Goal: Task Accomplishment & Management: Complete application form

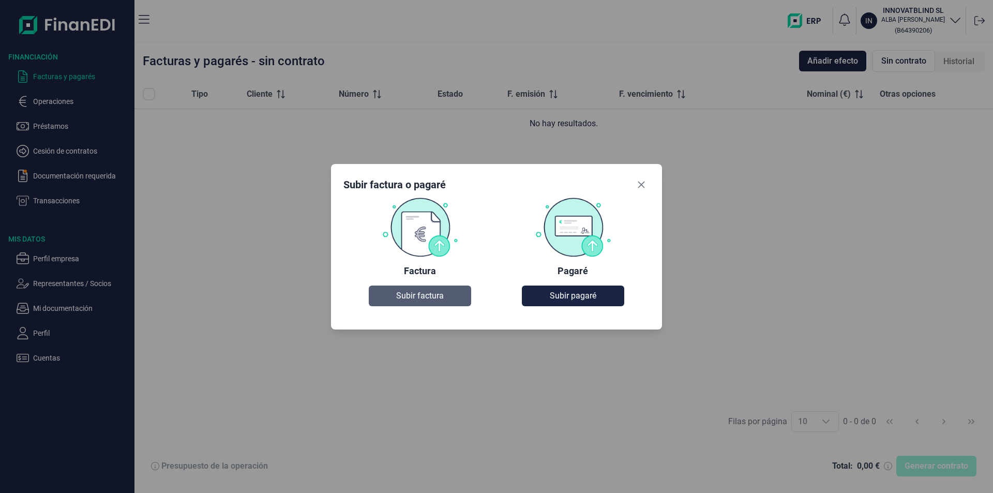
click at [421, 296] on span "Subir factura" at bounding box center [420, 296] width 48 height 12
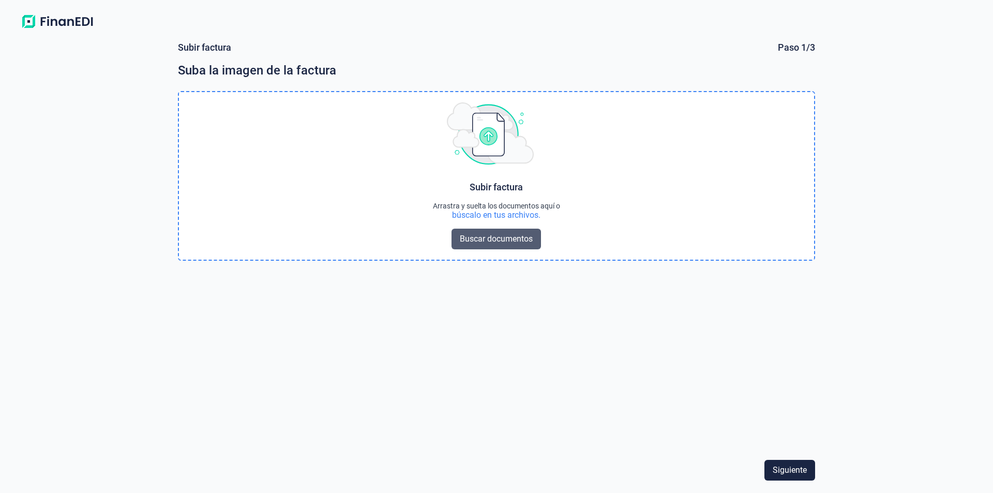
click at [502, 237] on span "Buscar documentos" at bounding box center [496, 239] width 73 height 12
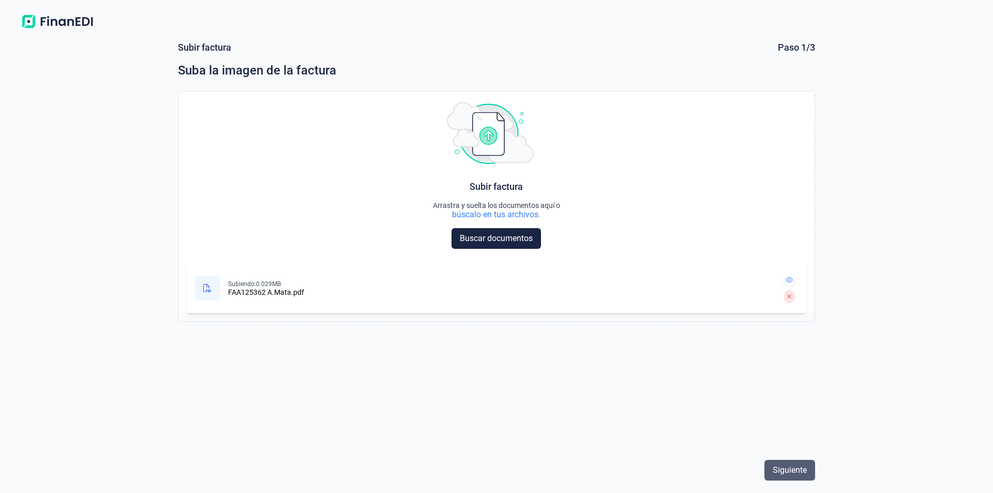
click at [789, 472] on span "Siguiente" at bounding box center [790, 470] width 34 height 12
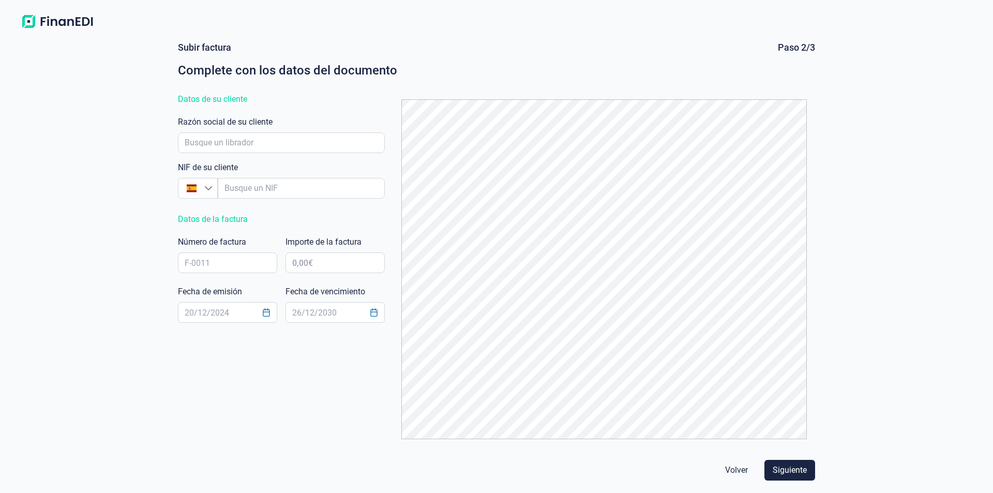
drag, startPoint x: 732, startPoint y: 467, endPoint x: 726, endPoint y: 467, distance: 5.7
click at [733, 467] on span "Volver" at bounding box center [736, 470] width 23 height 12
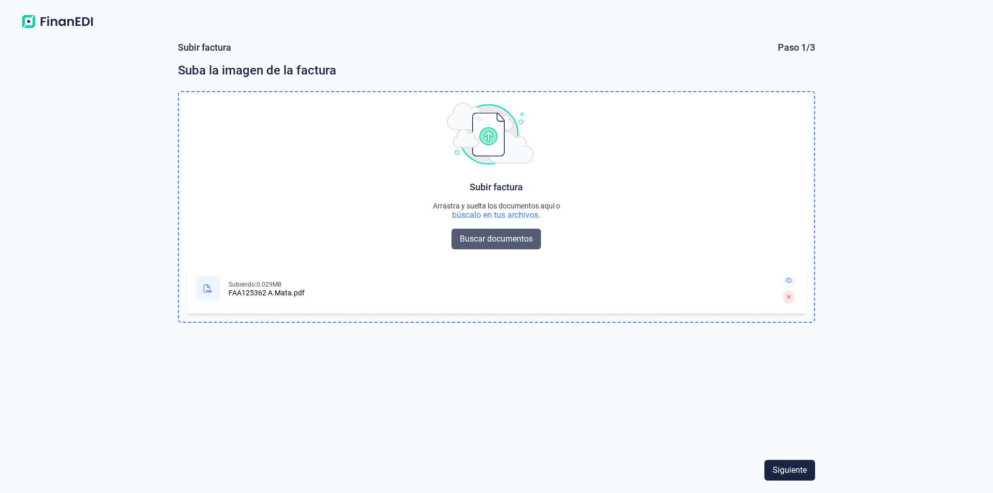
click at [495, 241] on span "Buscar documentos" at bounding box center [496, 239] width 73 height 12
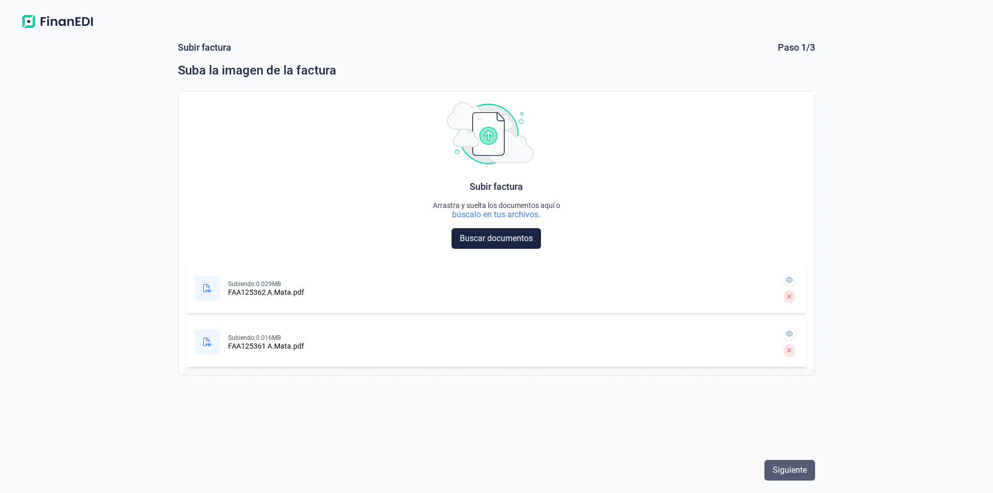
click at [797, 467] on span "Siguiente" at bounding box center [790, 470] width 34 height 12
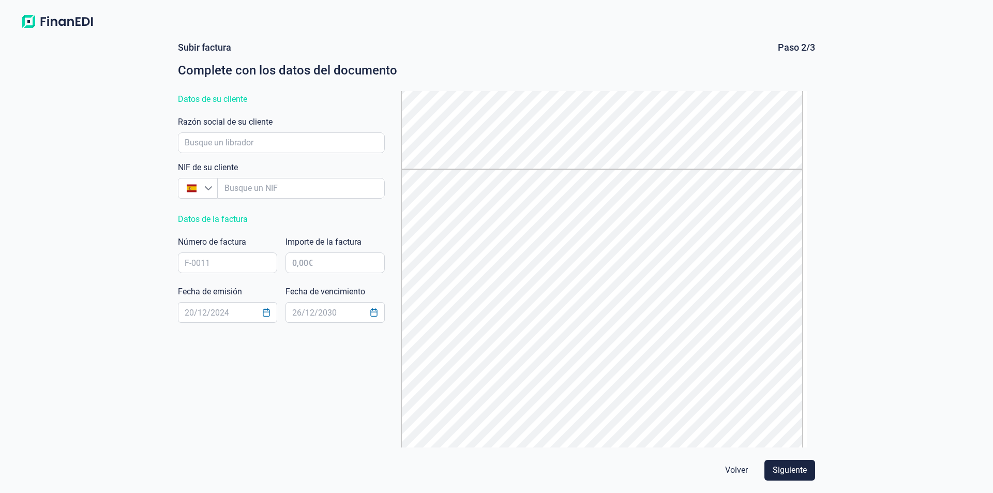
scroll to position [340, 0]
click at [799, 470] on span "Siguiente" at bounding box center [790, 470] width 34 height 12
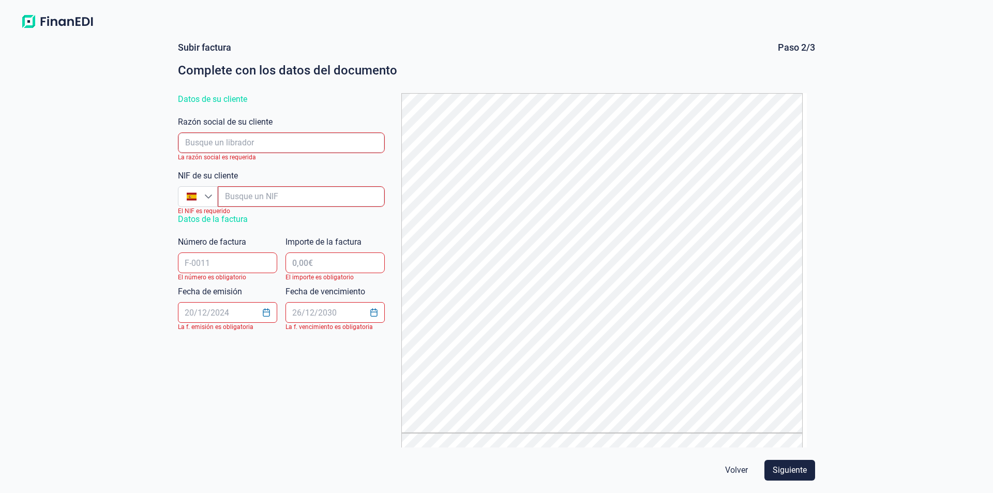
scroll to position [0, 0]
click at [215, 144] on input "empresaAutocomplete" at bounding box center [281, 143] width 206 height 20
type input "c"
type input "CRISTALERÍA Y ALUMINIOS MATA, S.L."
click at [243, 197] on input "empresaAutocomplete" at bounding box center [301, 197] width 166 height 20
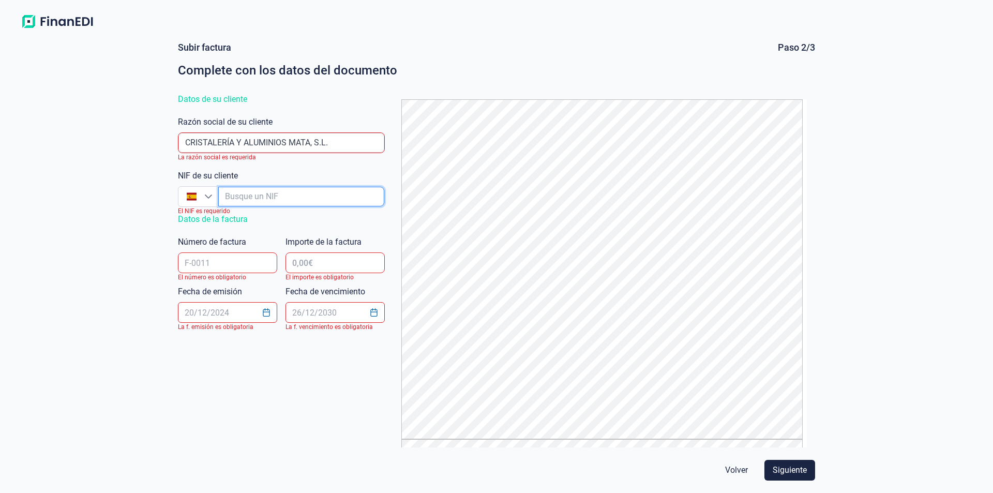
type input "B"
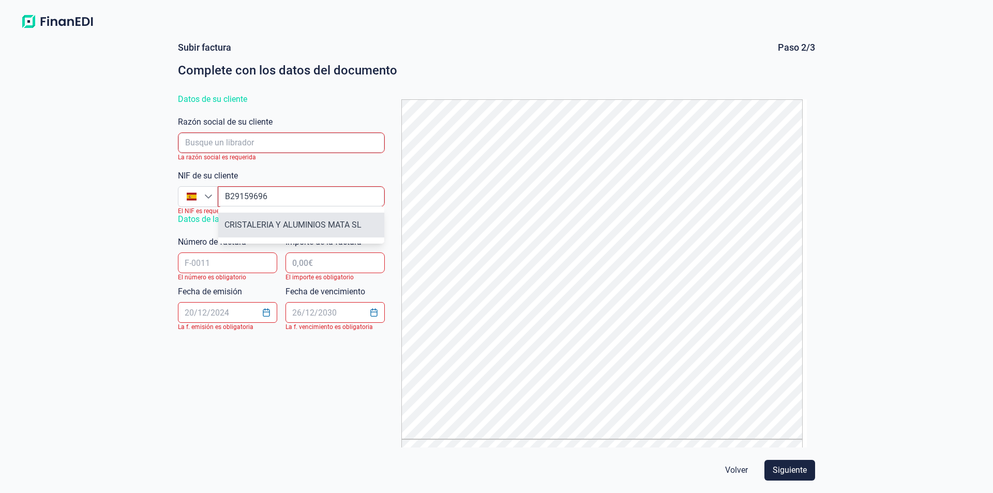
click at [245, 225] on li "CRISTALERIA Y ALUMINIOS MATA SL" at bounding box center [301, 225] width 166 height 25
type input "B29159696"
type input "CRISTALERIA Y ALUMINIOS MATA SL"
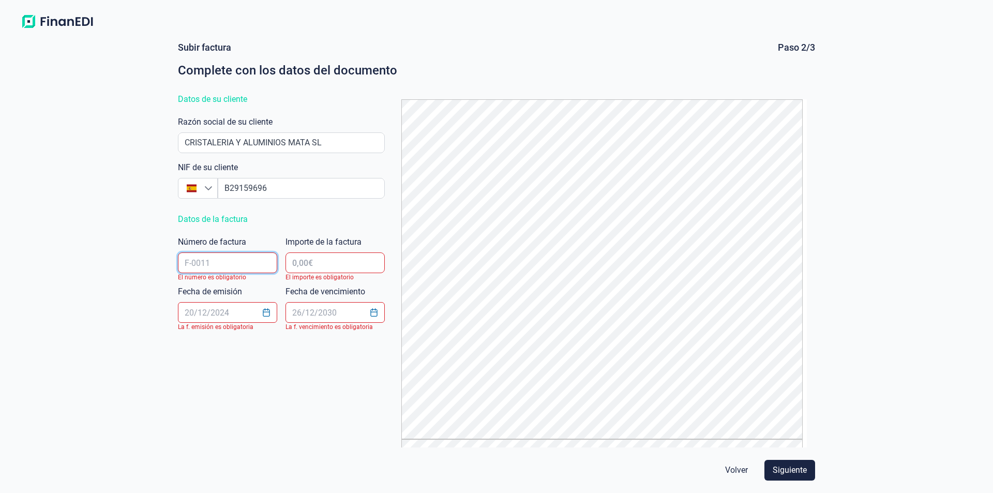
click at [186, 268] on input "text" at bounding box center [227, 262] width 99 height 21
type input "125361"
type input "11.449,63 €"
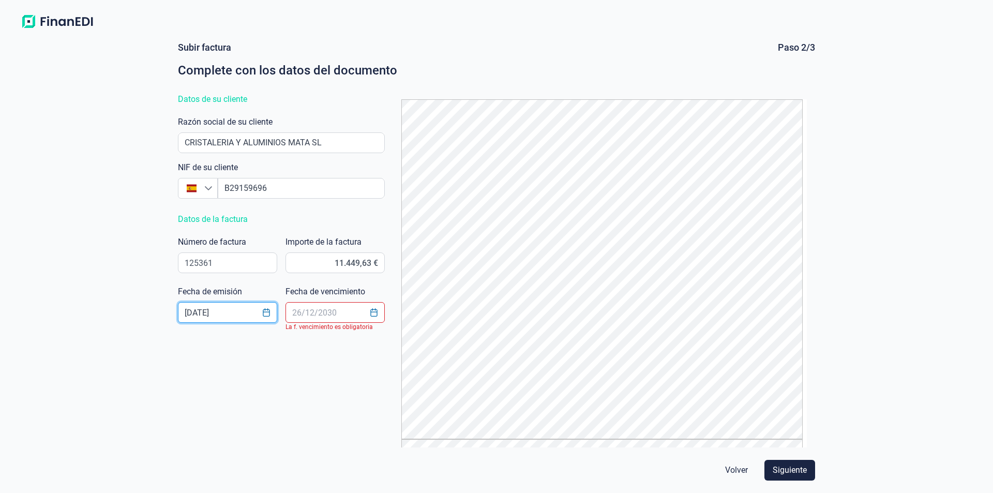
type input "[DATE]"
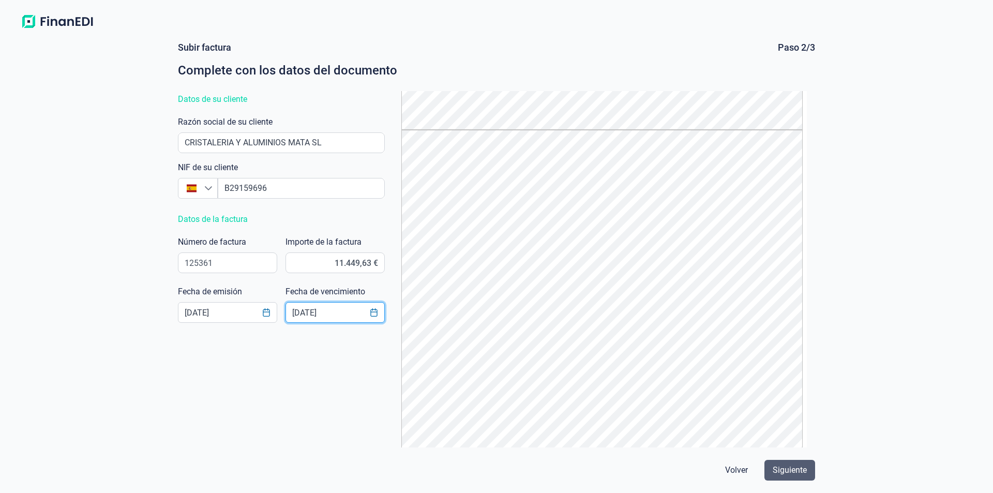
scroll to position [310, 0]
type input "[DATE]"
click at [792, 472] on span "Siguiente" at bounding box center [790, 470] width 34 height 12
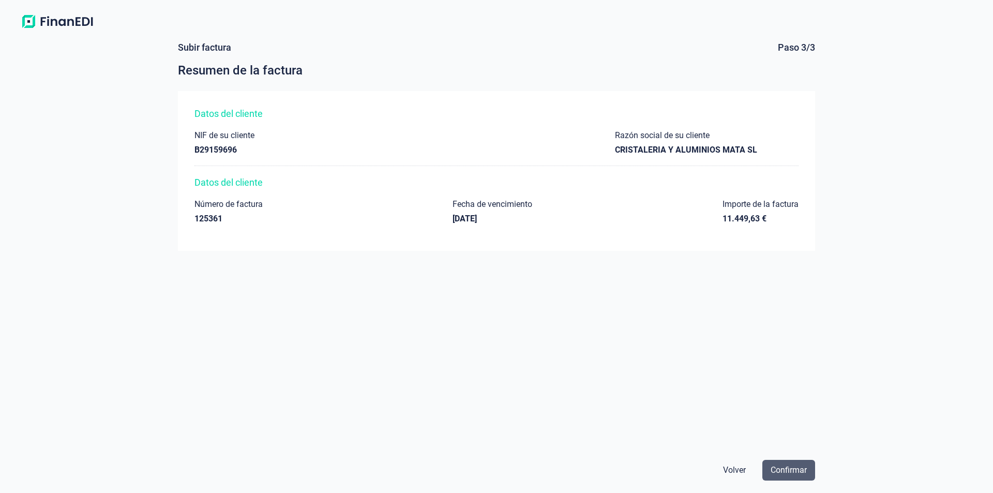
click at [790, 472] on span "Confirmar" at bounding box center [789, 470] width 36 height 12
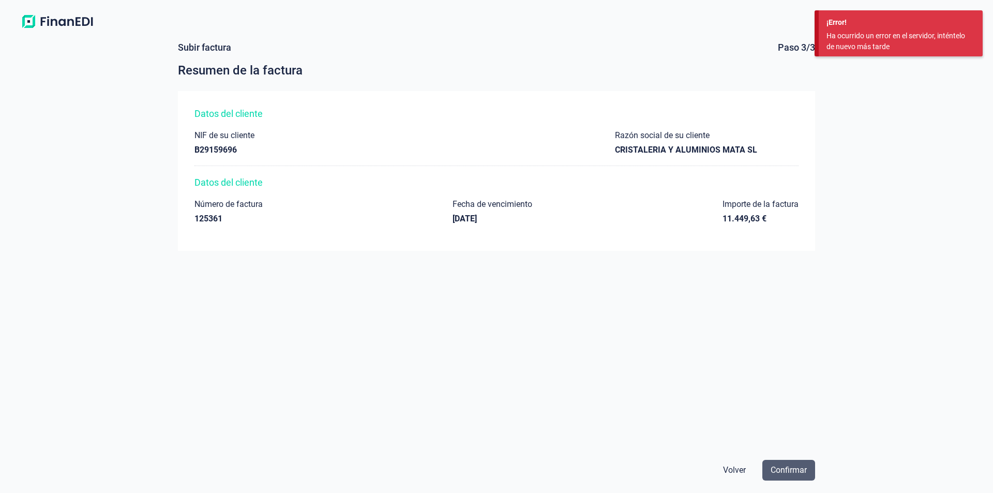
click at [771, 467] on span "Confirmar" at bounding box center [789, 470] width 36 height 12
click at [795, 468] on span "Confirmar" at bounding box center [789, 470] width 36 height 12
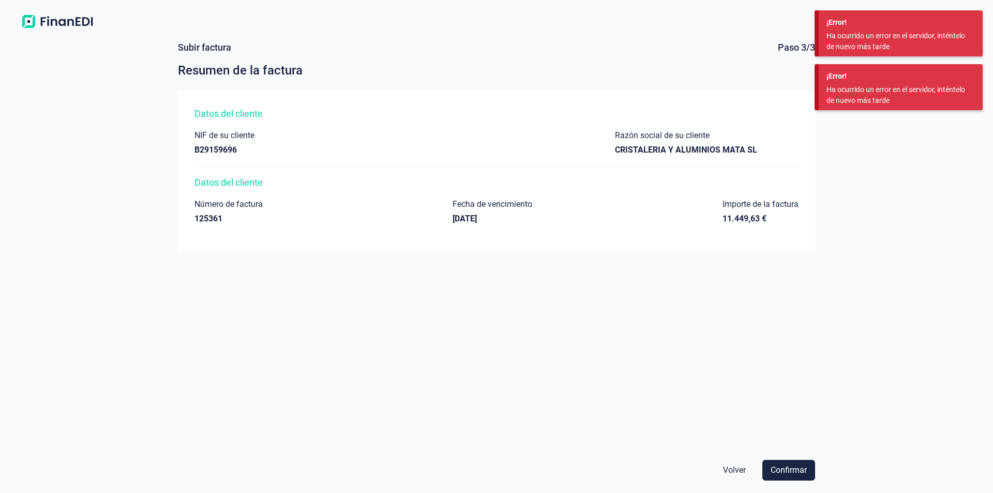
click at [736, 470] on span "Volver" at bounding box center [734, 470] width 23 height 12
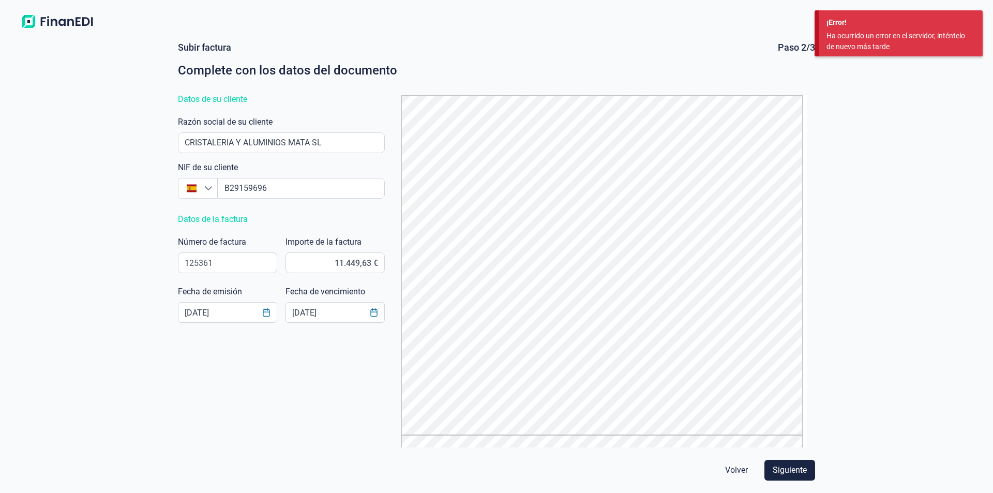
scroll to position [0, 0]
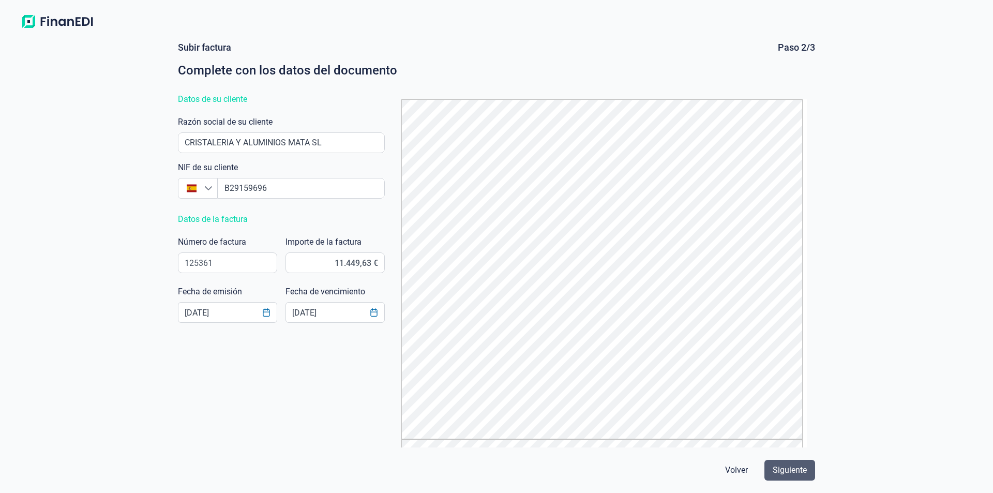
click at [787, 467] on span "Siguiente" at bounding box center [790, 470] width 34 height 12
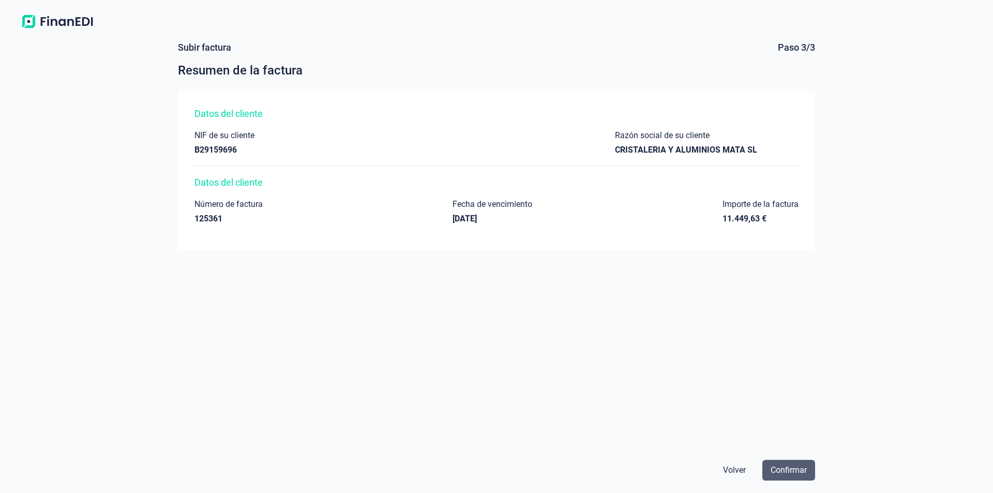
click at [795, 474] on span "Confirmar" at bounding box center [789, 470] width 36 height 12
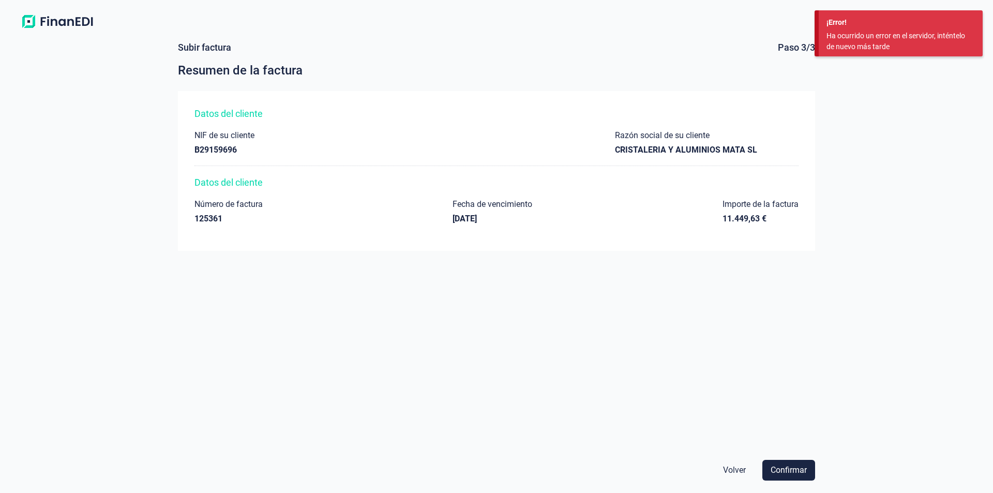
click at [795, 474] on span "Confirmar" at bounding box center [789, 470] width 36 height 12
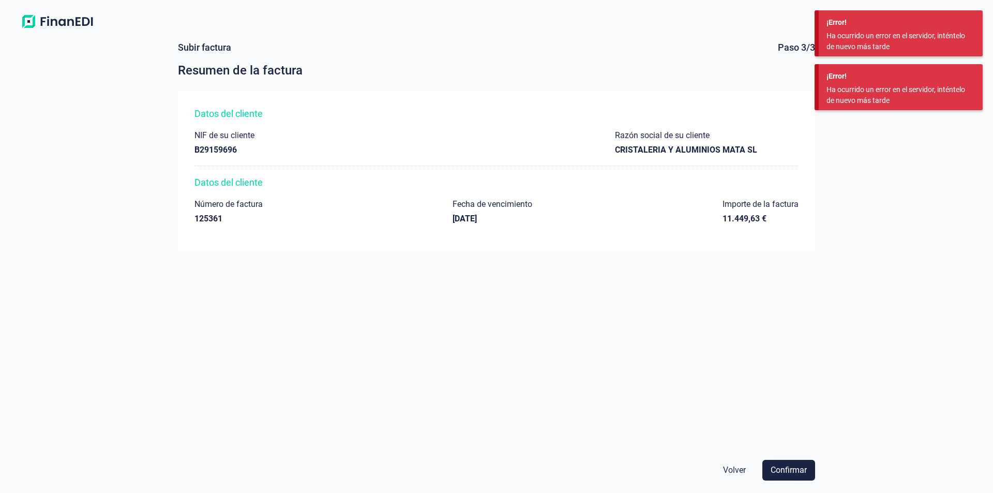
click at [481, 364] on div "Datos del cliente NIF de su cliente B29159696 Razón social de su cliente CRISTA…" at bounding box center [496, 269] width 637 height 356
click at [270, 122] on div "Datos del cliente NIF de su cliente B29159696 Razón social de su cliente CRISTA…" at bounding box center [497, 137] width 604 height 58
click at [738, 470] on span "Volver" at bounding box center [734, 470] width 23 height 12
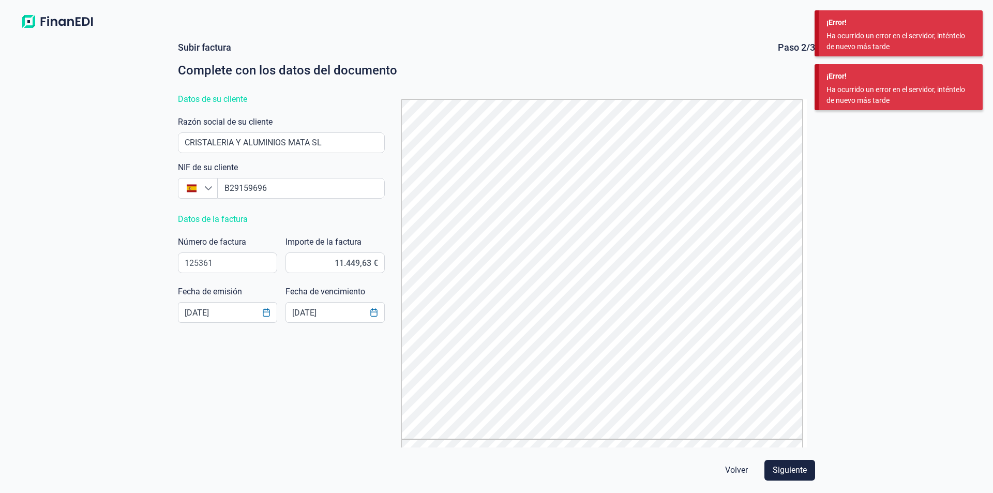
click at [738, 470] on span "Volver" at bounding box center [736, 470] width 23 height 12
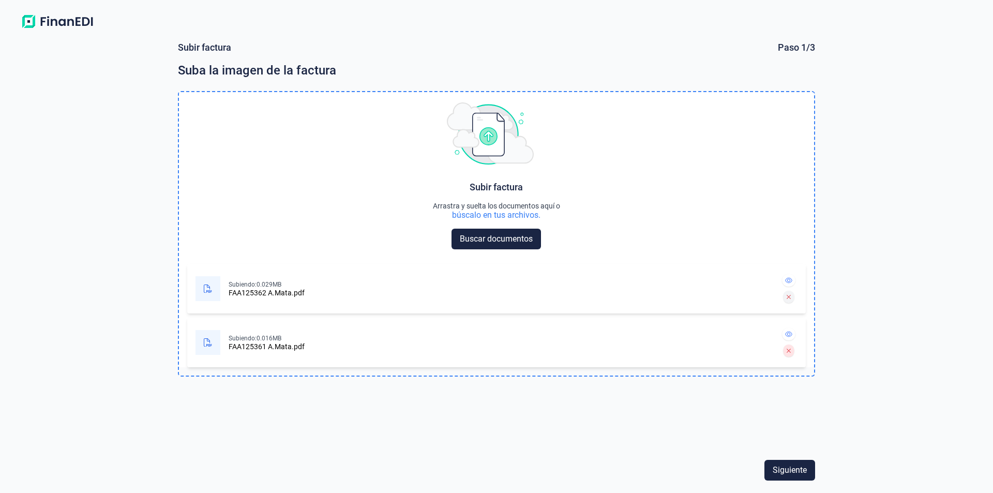
click at [788, 296] on icon at bounding box center [788, 297] width 5 height 6
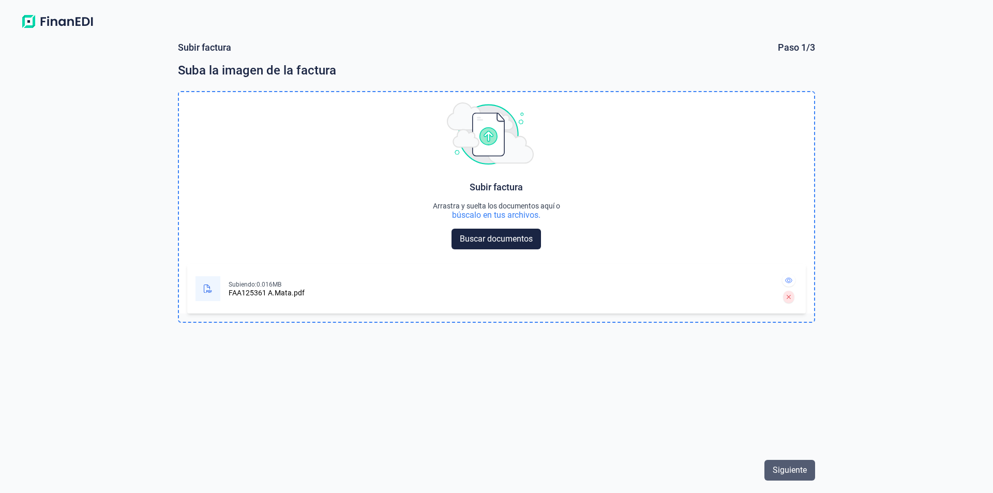
click at [798, 469] on span "Siguiente" at bounding box center [790, 470] width 34 height 12
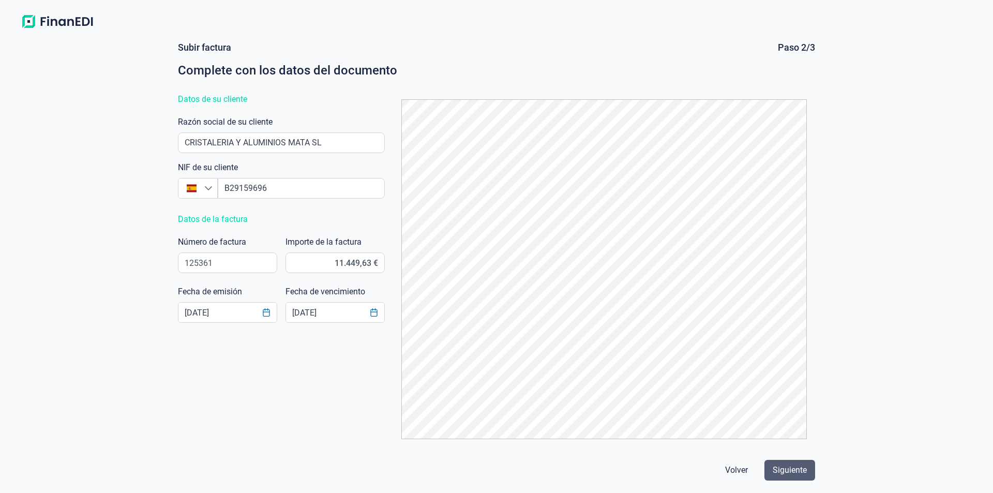
click at [792, 468] on span "Siguiente" at bounding box center [790, 470] width 34 height 12
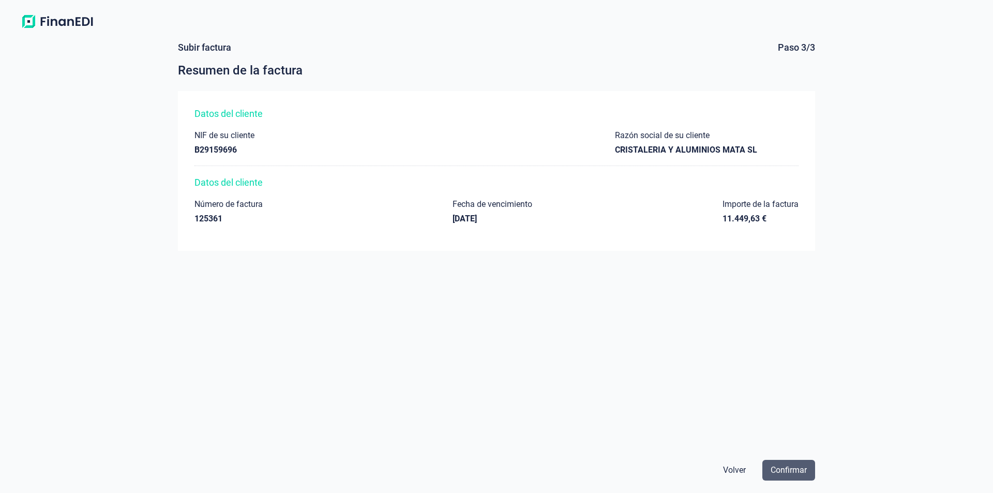
click at [793, 469] on span "Confirmar" at bounding box center [789, 470] width 36 height 12
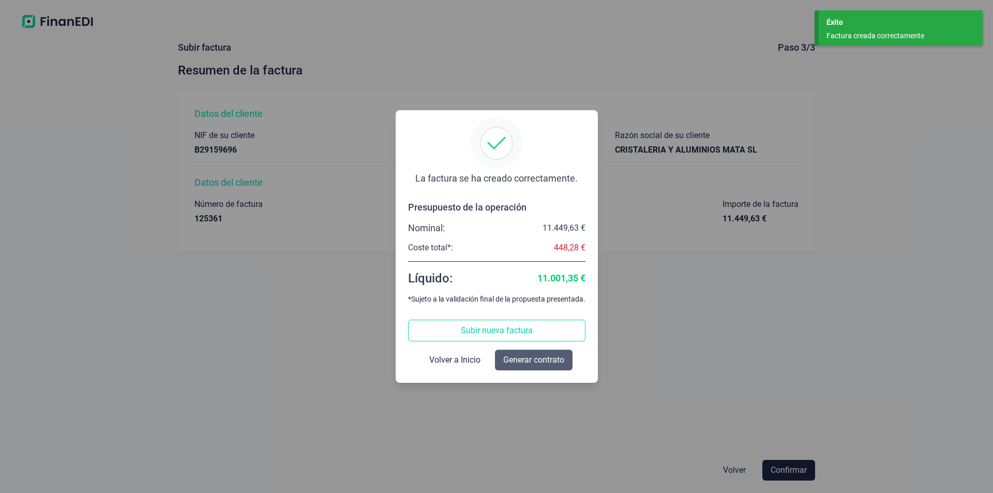
click at [538, 356] on span "Generar contrato" at bounding box center [533, 360] width 61 height 12
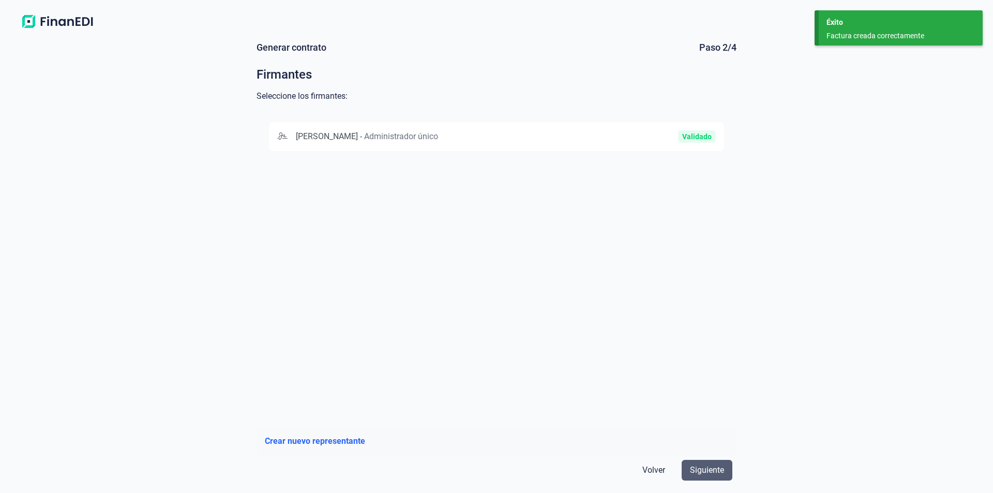
click at [710, 472] on span "Siguiente" at bounding box center [707, 470] width 34 height 12
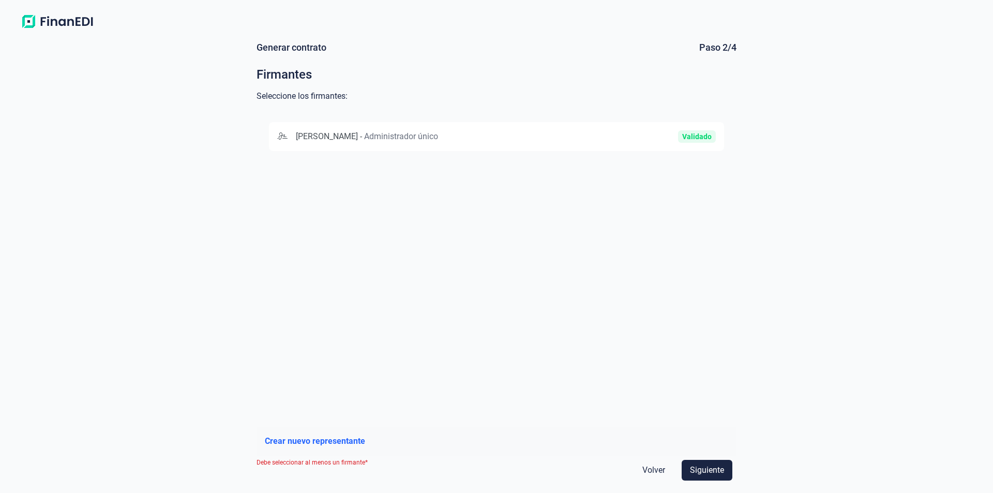
click at [403, 138] on span "Administrador único" at bounding box center [401, 136] width 74 height 10
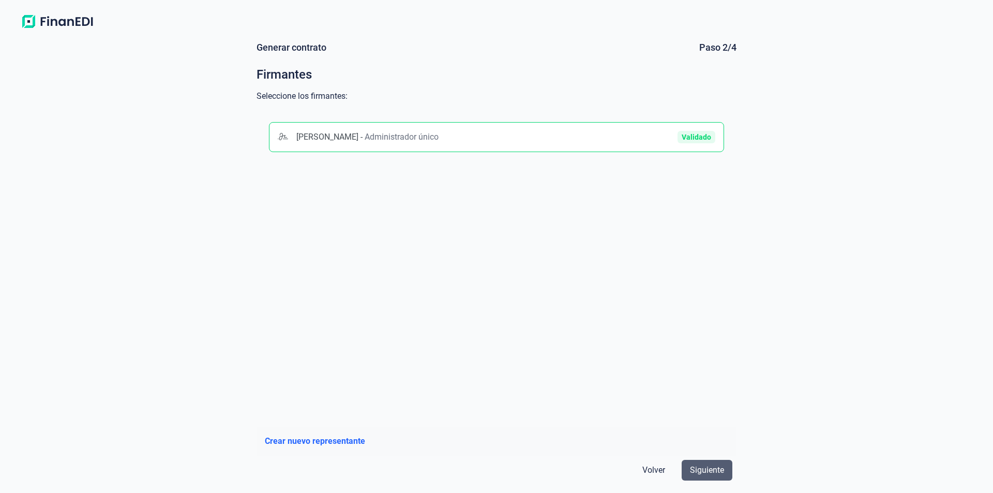
click at [695, 466] on span "Siguiente" at bounding box center [707, 470] width 34 height 12
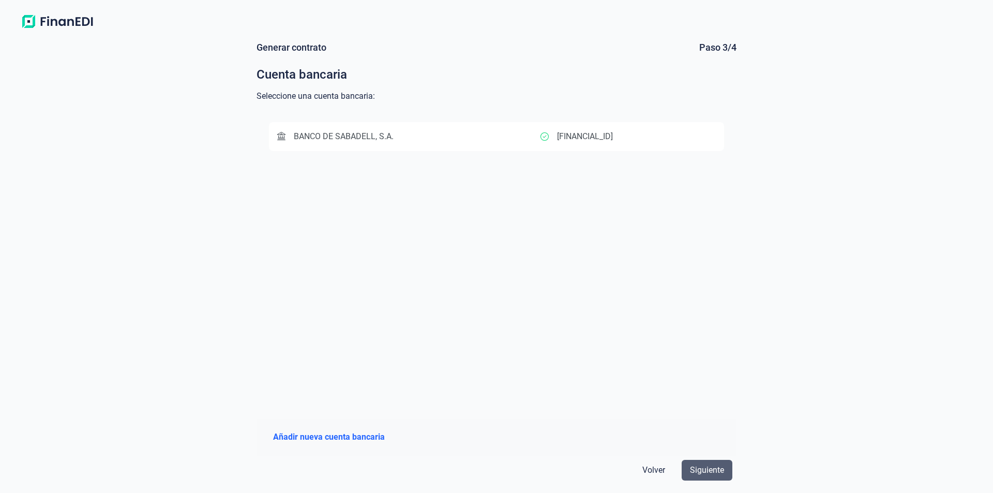
click at [711, 468] on span "Siguiente" at bounding box center [707, 470] width 34 height 12
click at [353, 134] on span "BANCO DE SABADELL, S.A." at bounding box center [344, 136] width 100 height 10
click at [704, 475] on span "Siguiente" at bounding box center [707, 470] width 34 height 12
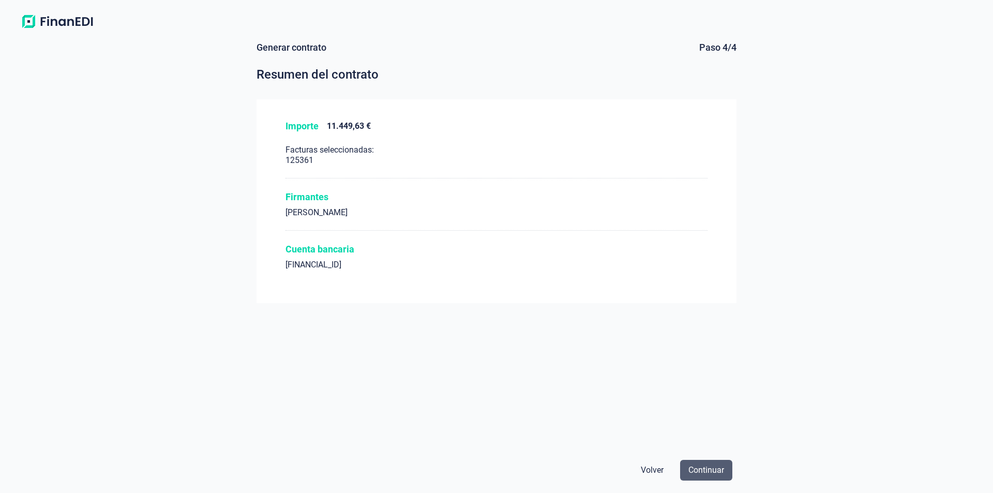
click at [706, 469] on span "Continuar" at bounding box center [707, 470] width 36 height 12
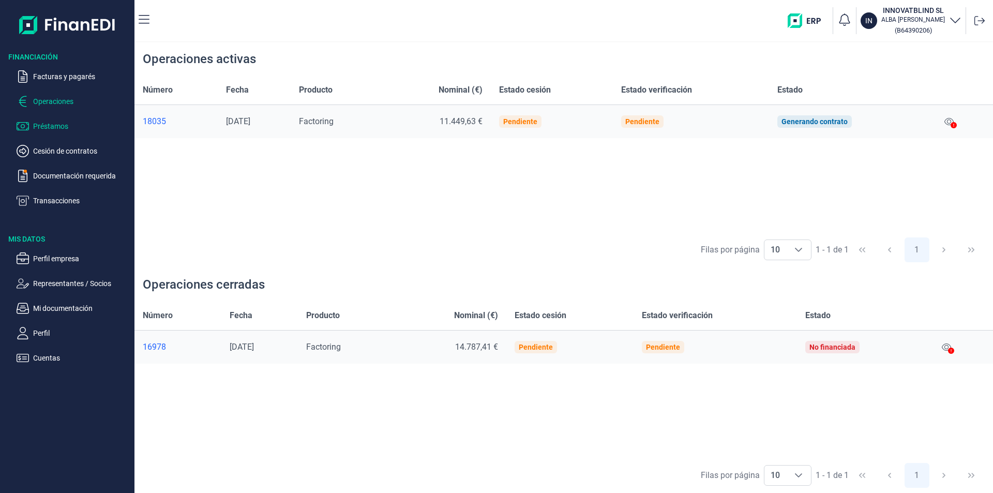
click at [49, 128] on p "Préstamos" at bounding box center [81, 126] width 97 height 12
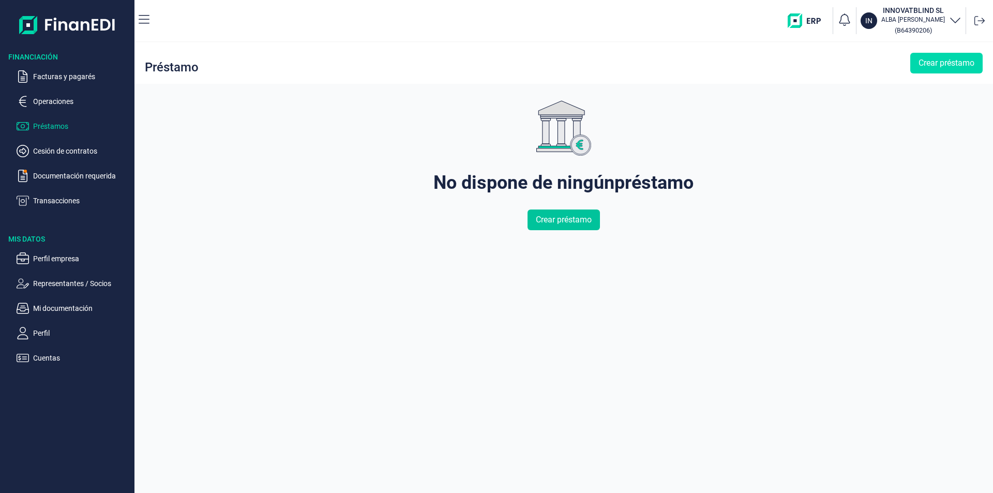
click at [572, 217] on span "Crear préstamo" at bounding box center [564, 220] width 56 height 12
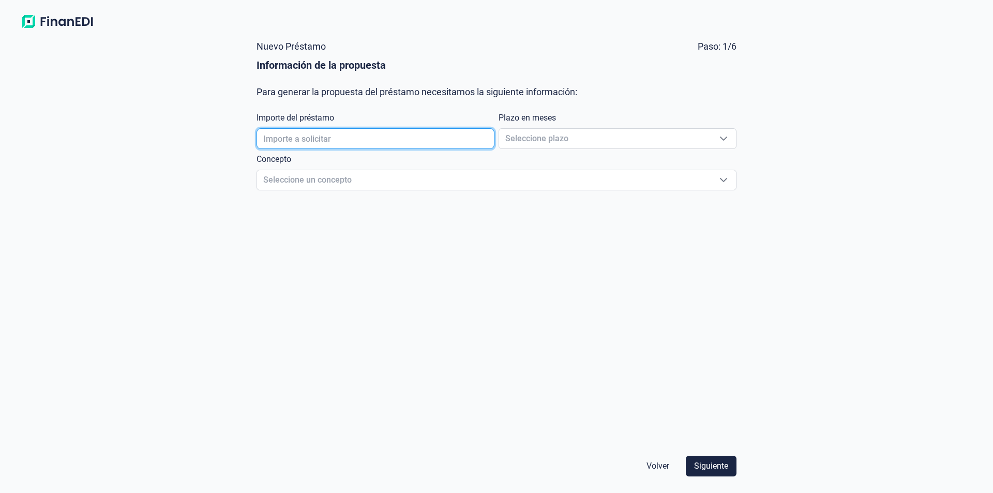
click at [280, 138] on input "text" at bounding box center [376, 138] width 238 height 21
type input "30.000,00 €"
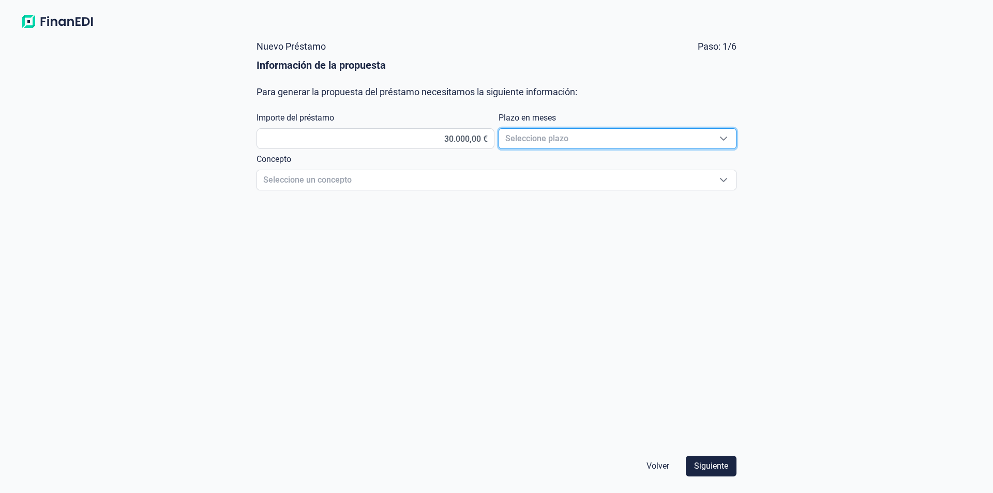
scroll to position [12, 6]
click at [725, 143] on div "Seleccione plazo" at bounding box center [723, 139] width 25 height 20
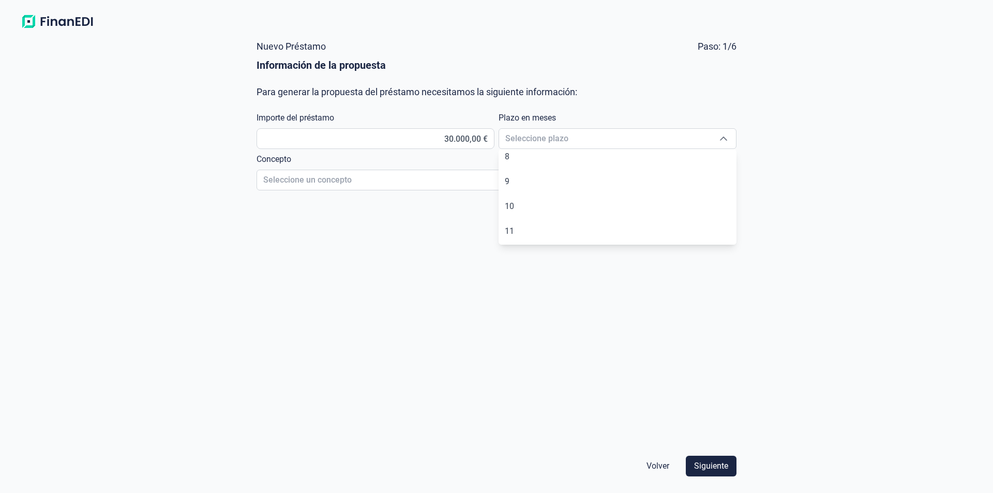
scroll to position [202, 0]
click at [512, 233] on span "12" at bounding box center [509, 232] width 9 height 10
type input "12"
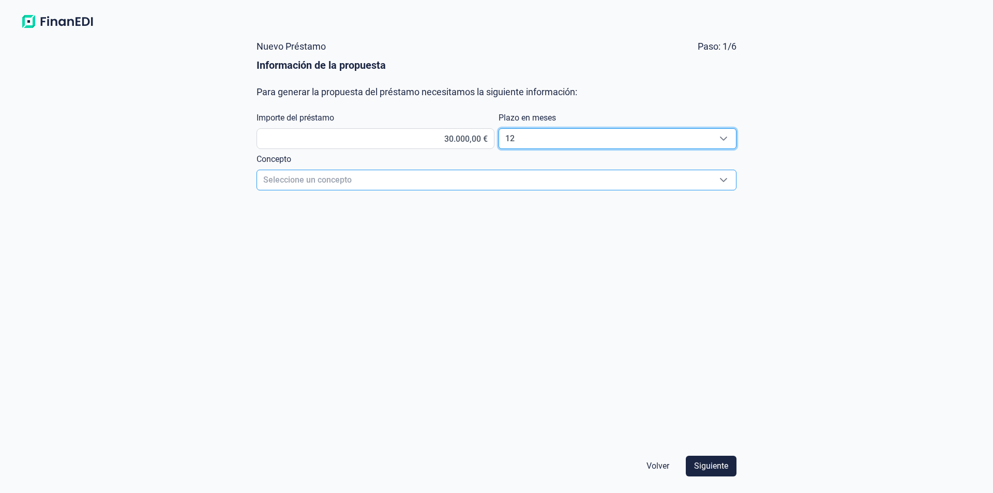
click at [275, 181] on span "Seleccione un concepto" at bounding box center [484, 180] width 454 height 20
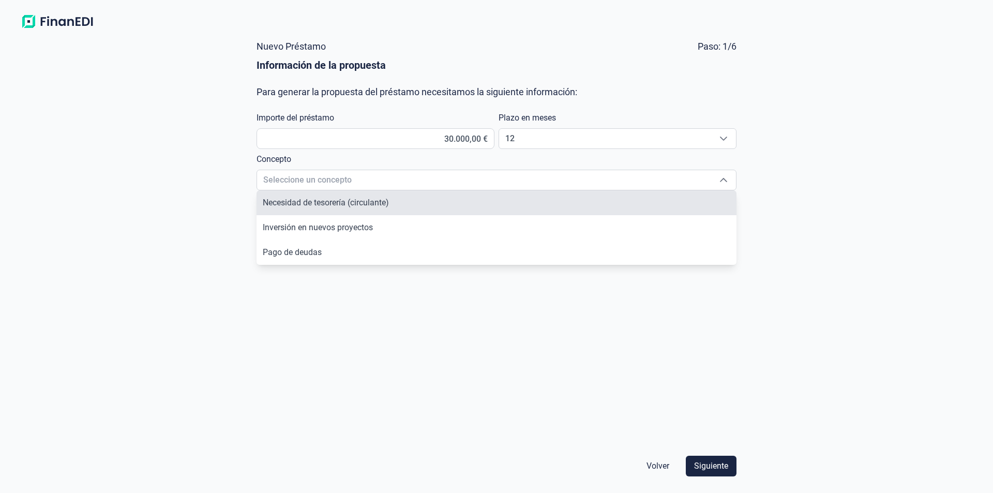
click at [290, 206] on span "Necesidad de tesorería (circulante)" at bounding box center [326, 203] width 126 height 10
type input "Necesidad de tesorería (circulante)"
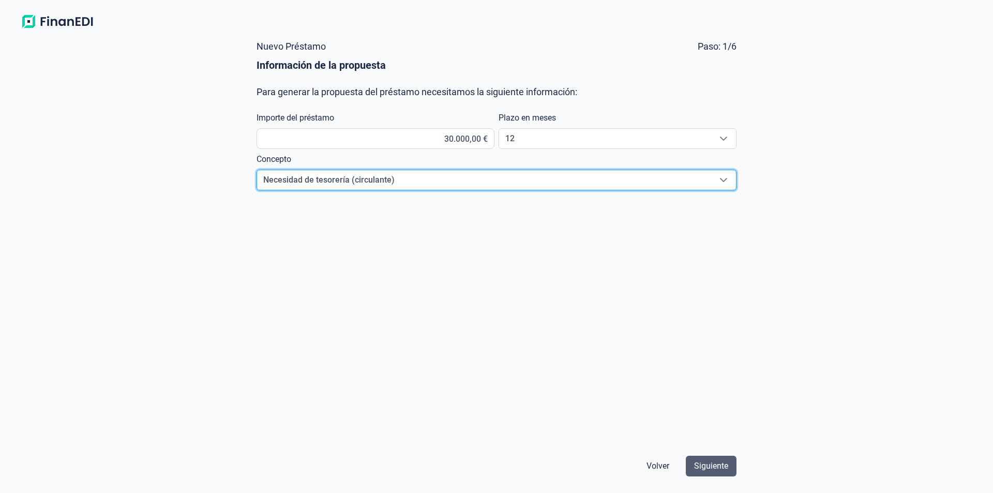
click at [705, 469] on span "Siguiente" at bounding box center [711, 466] width 34 height 12
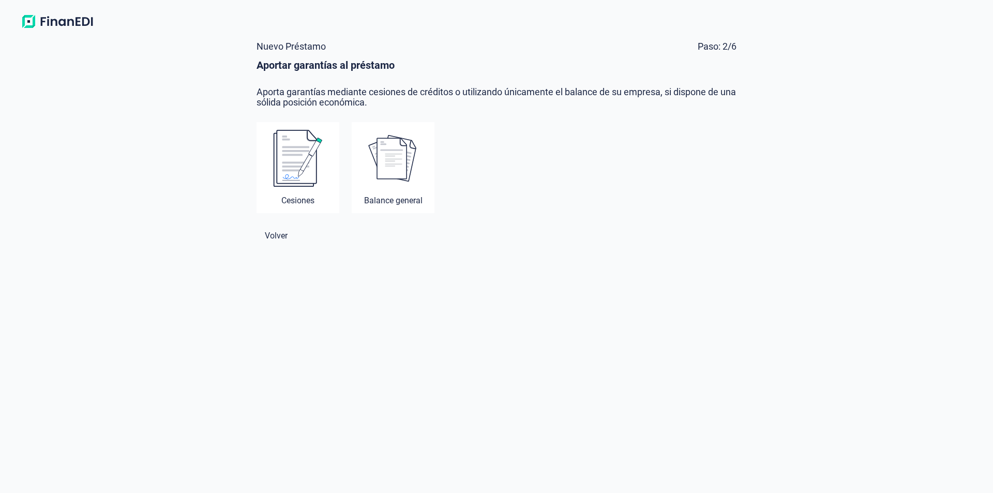
click at [388, 177] on img at bounding box center [393, 158] width 50 height 58
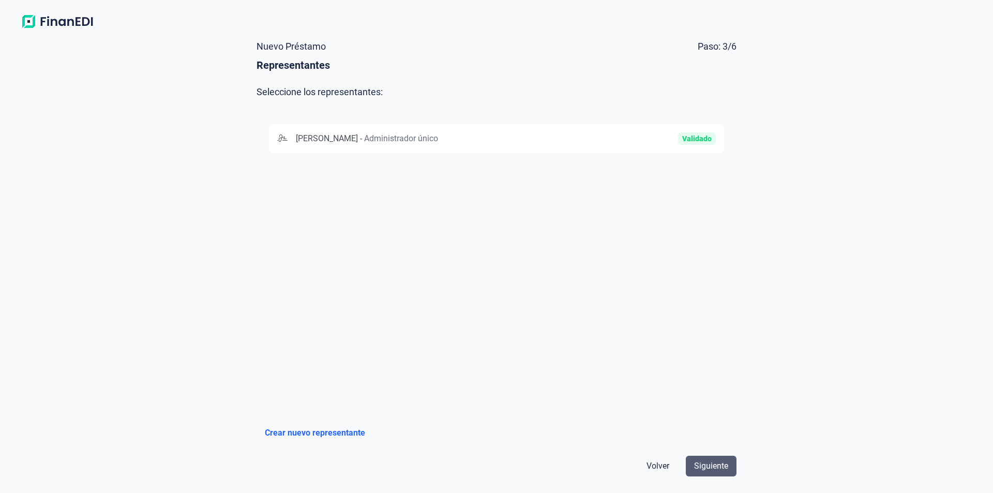
click at [717, 460] on span "Siguiente" at bounding box center [711, 466] width 34 height 12
click at [353, 145] on div "[PERSON_NAME] - Administrador único Validado" at bounding box center [496, 138] width 455 height 29
click at [711, 464] on span "Siguiente" at bounding box center [711, 466] width 34 height 12
click at [613, 142] on p "[FINANCIAL_ID]" at bounding box center [585, 138] width 56 height 12
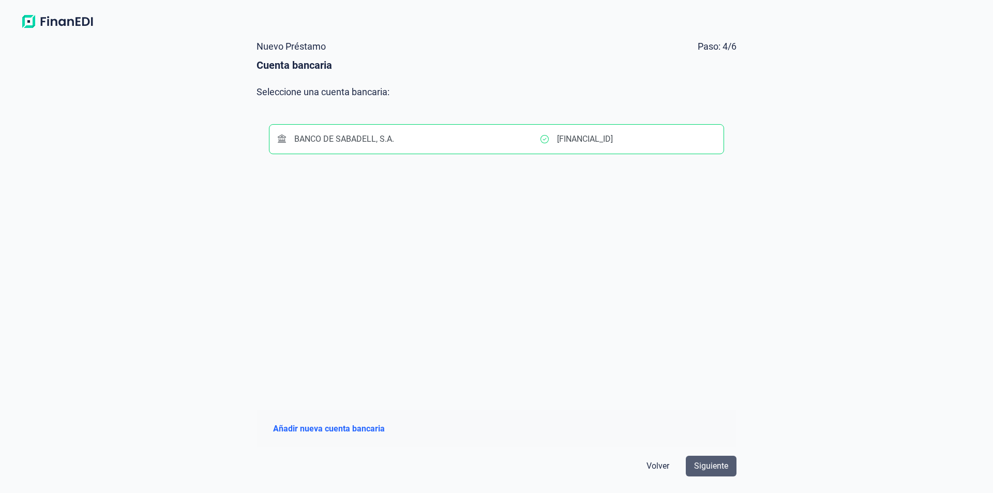
click at [719, 465] on span "Siguiente" at bounding box center [711, 466] width 34 height 12
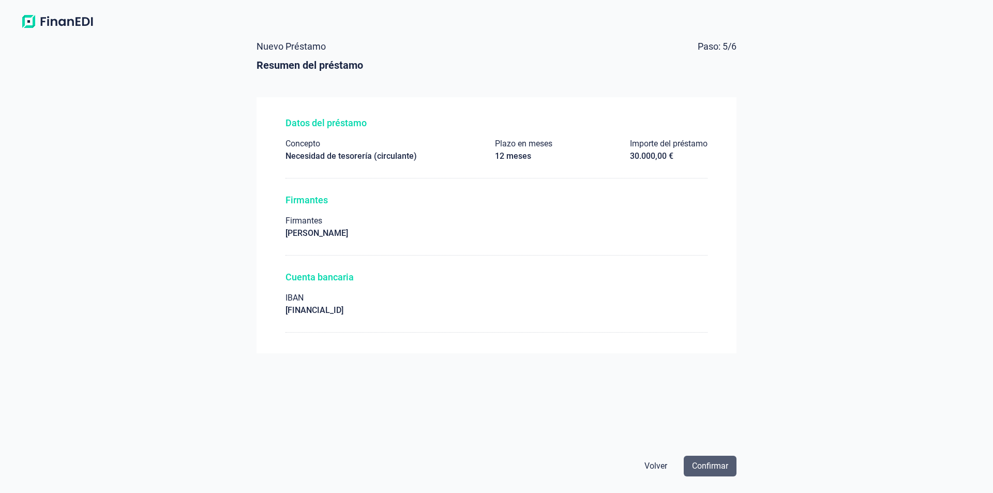
click at [713, 467] on span "Confirmar" at bounding box center [710, 466] width 36 height 12
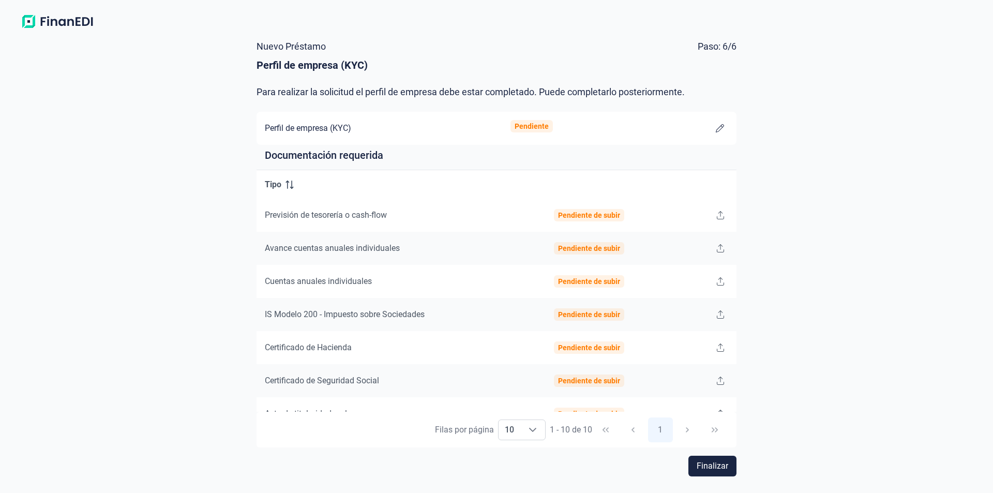
scroll to position [119, 0]
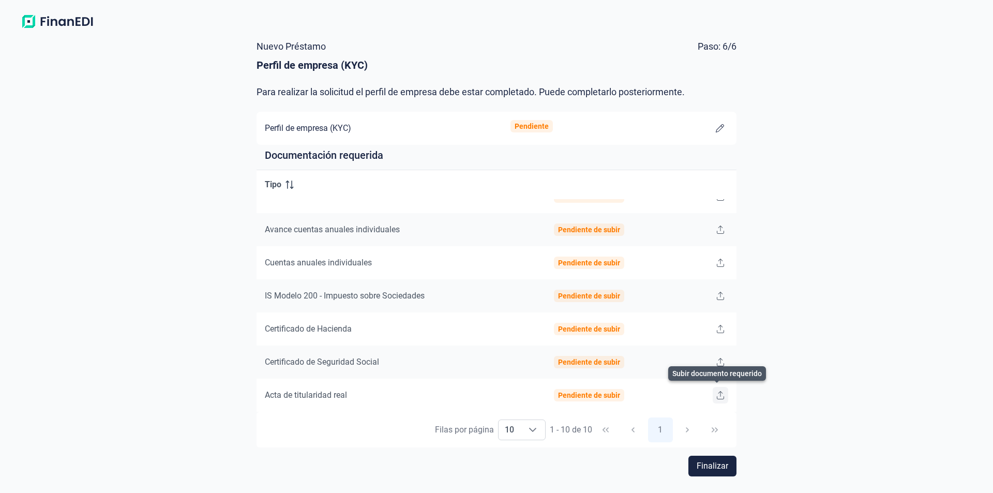
click at [718, 395] on icon at bounding box center [720, 395] width 7 height 8
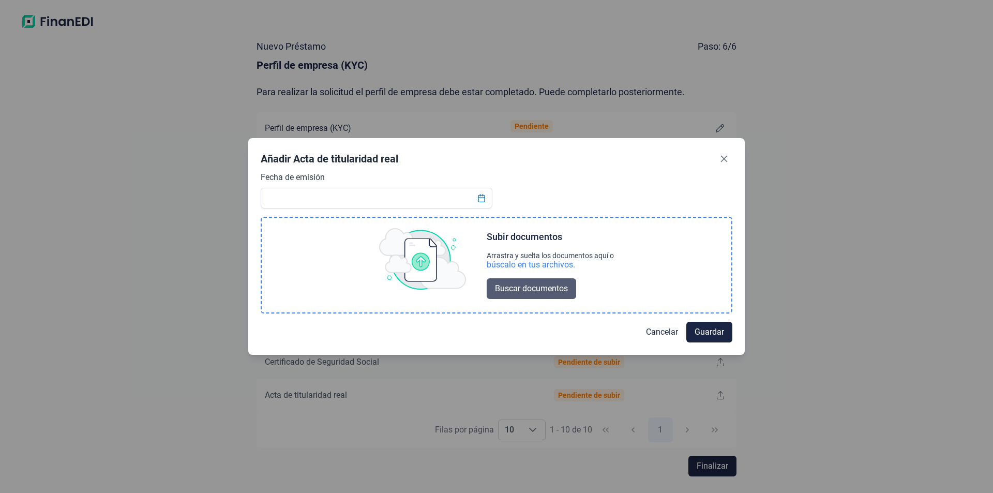
click at [541, 294] on span "Buscar documentos" at bounding box center [531, 288] width 73 height 12
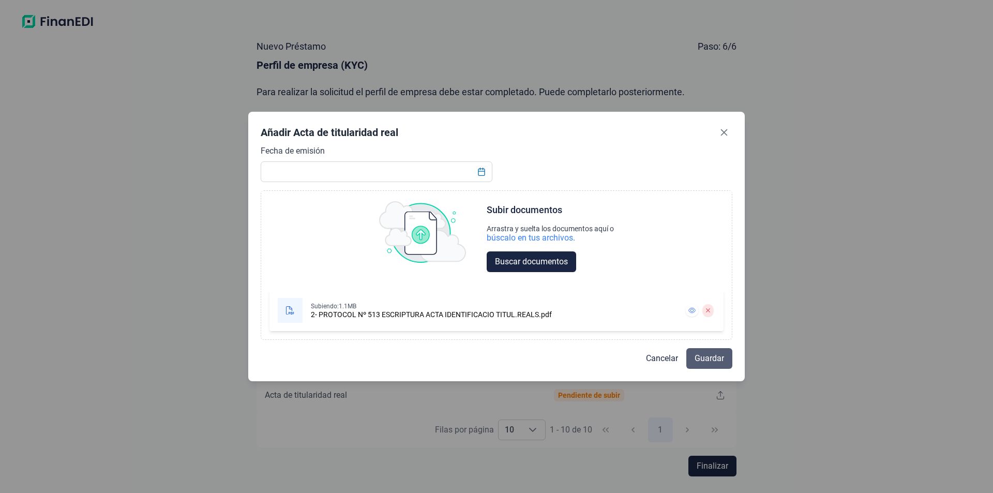
click at [716, 361] on span "Guardar" at bounding box center [709, 358] width 29 height 12
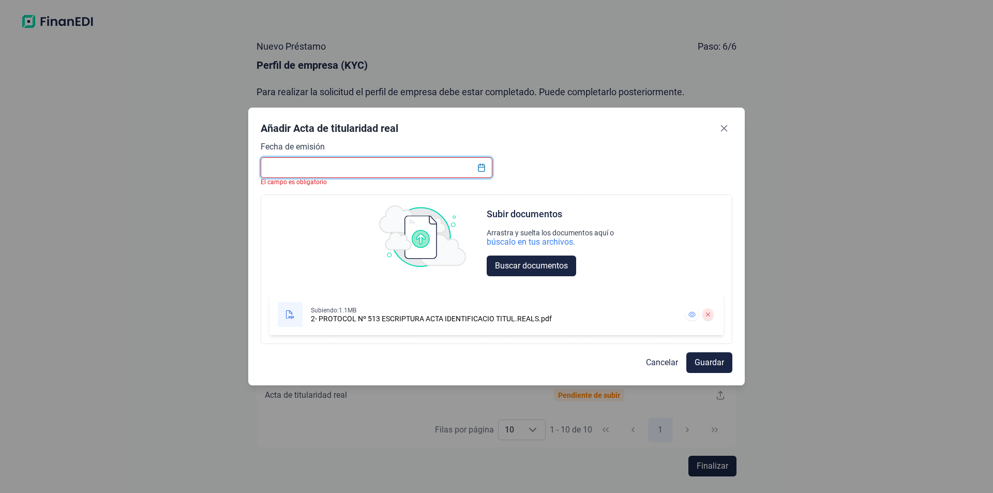
click at [274, 163] on input "text" at bounding box center [377, 167] width 232 height 21
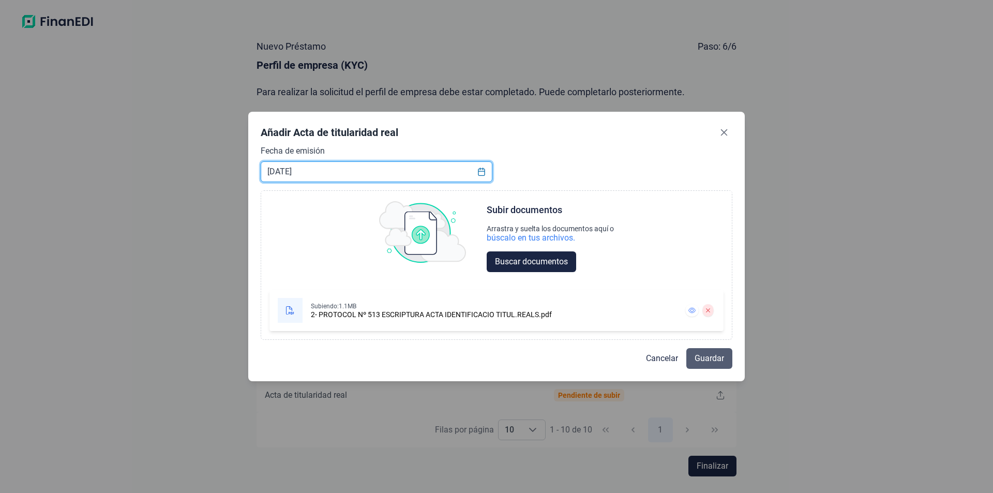
type input "[DATE]"
click at [707, 357] on span "Guardar" at bounding box center [709, 358] width 29 height 12
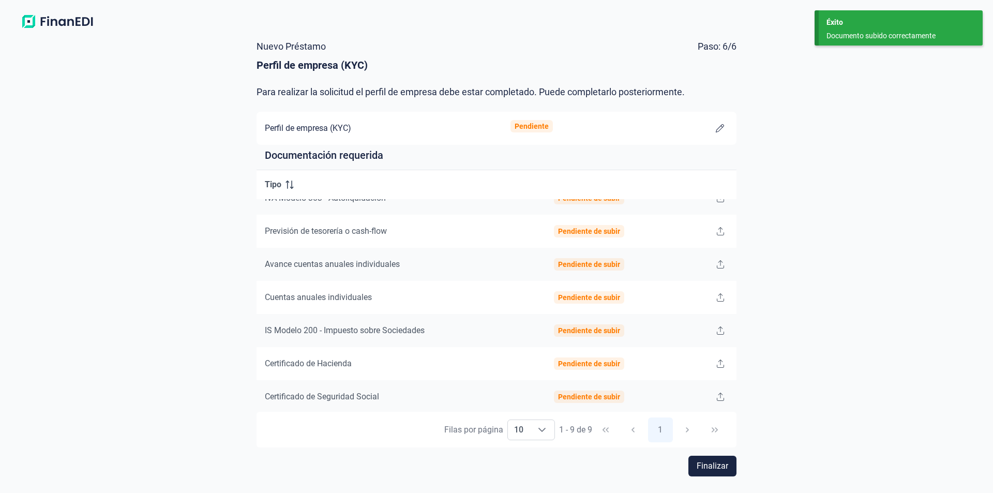
scroll to position [86, 0]
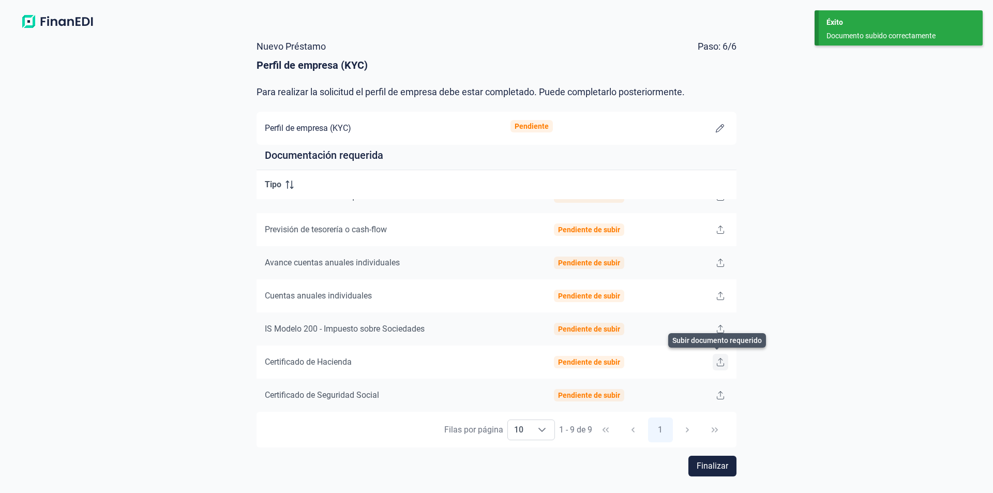
click at [717, 363] on icon at bounding box center [720, 362] width 7 height 8
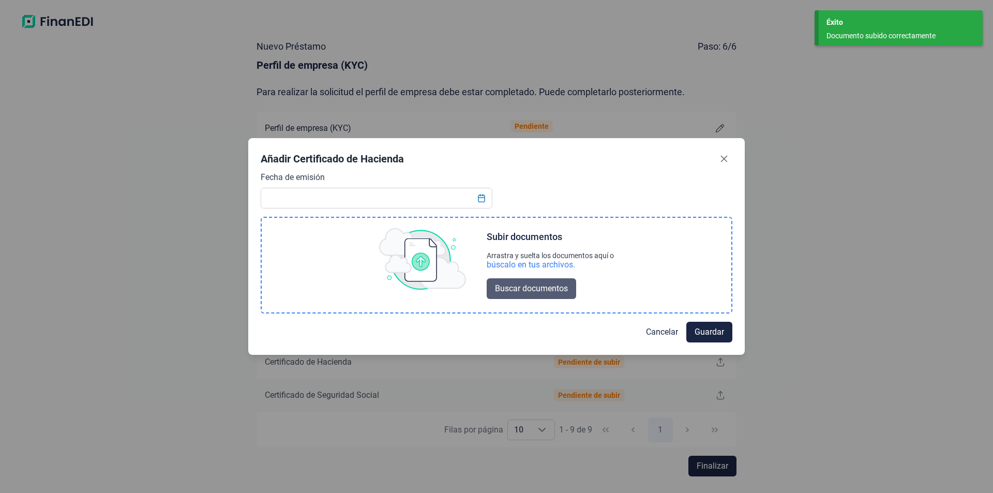
click at [520, 287] on span "Buscar documentos" at bounding box center [531, 288] width 73 height 12
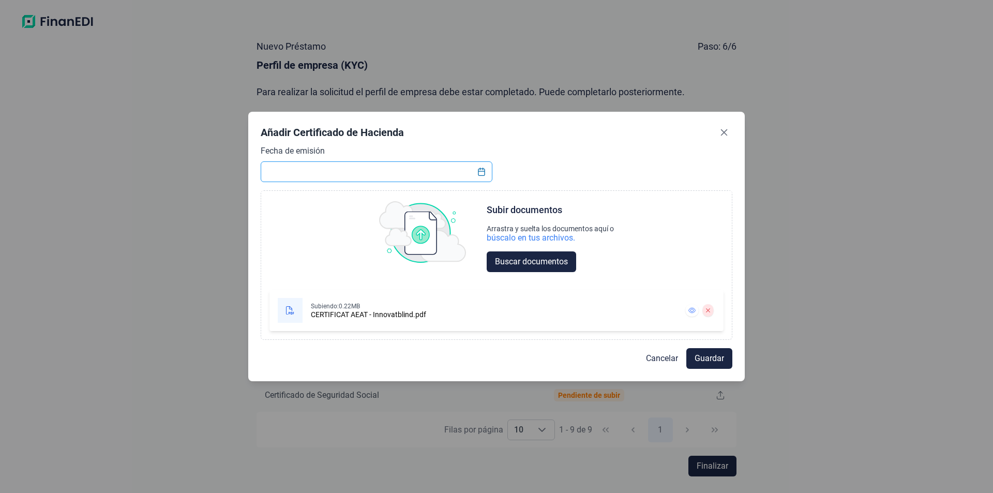
click at [292, 168] on input "text" at bounding box center [377, 171] width 232 height 21
type input "[DATE]"
click at [720, 356] on span "Guardar" at bounding box center [709, 358] width 29 height 12
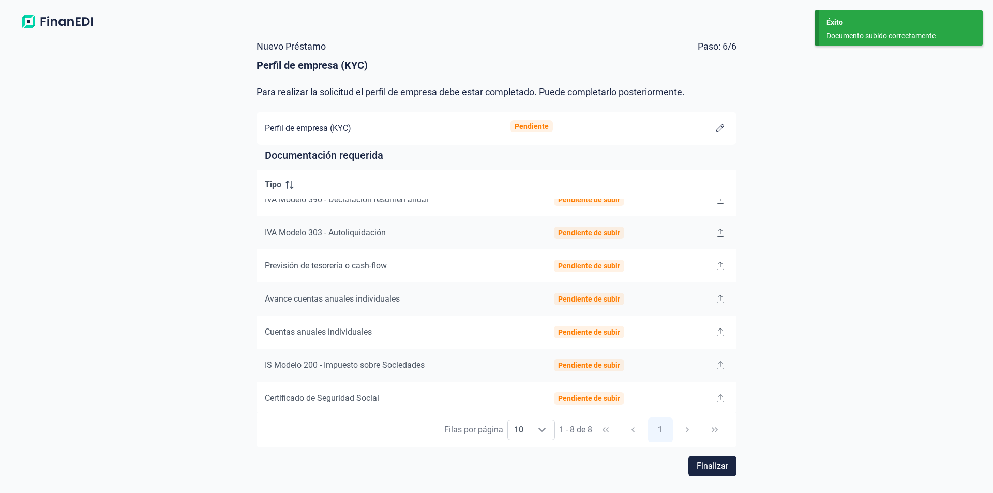
scroll to position [53, 0]
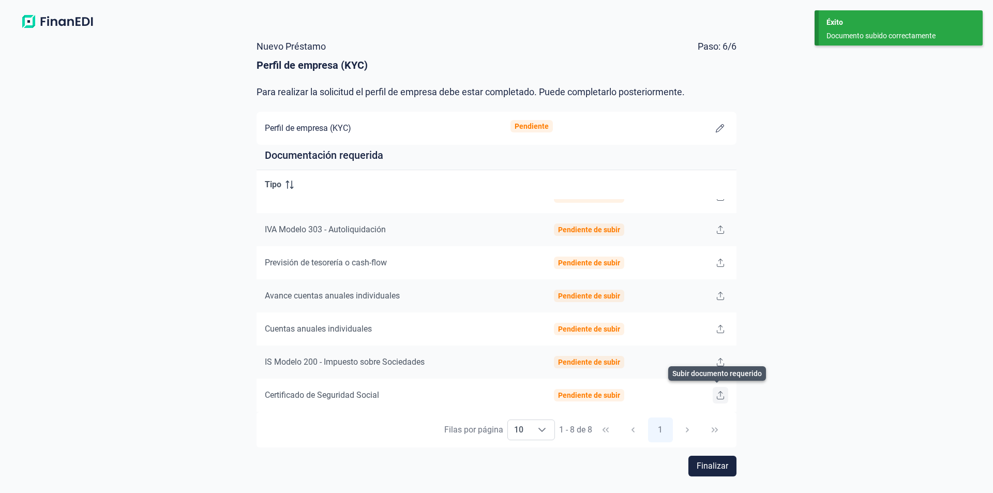
click at [717, 394] on icon at bounding box center [720, 395] width 7 height 8
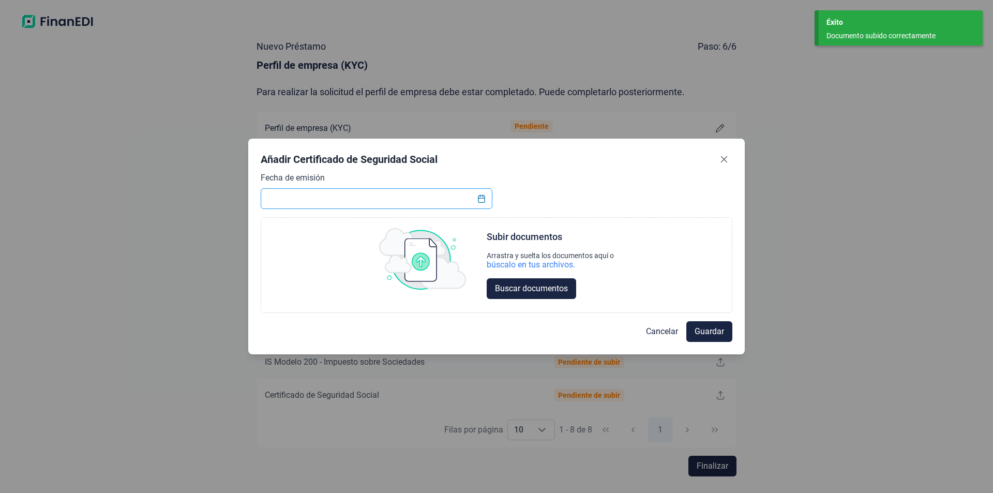
click at [373, 202] on input "text" at bounding box center [377, 198] width 232 height 21
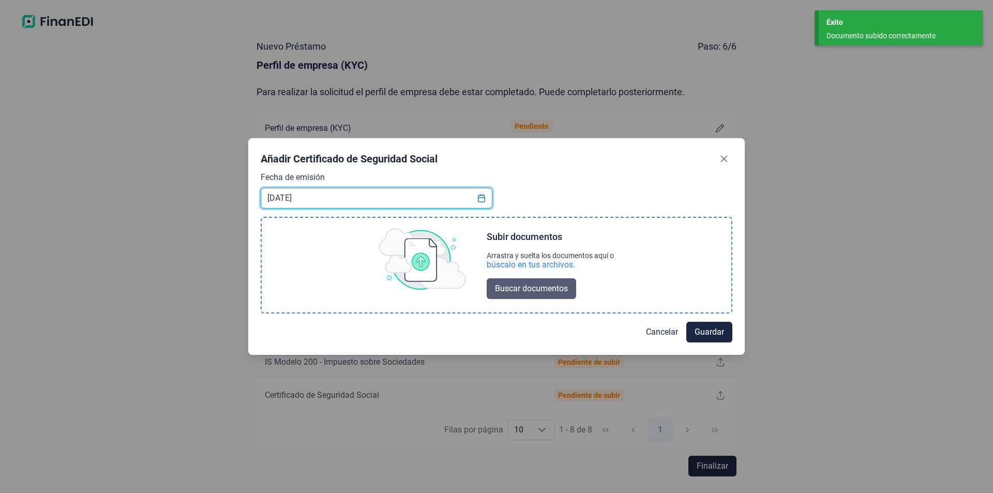
type input "[DATE]"
click at [529, 286] on span "Buscar documentos" at bounding box center [531, 288] width 73 height 12
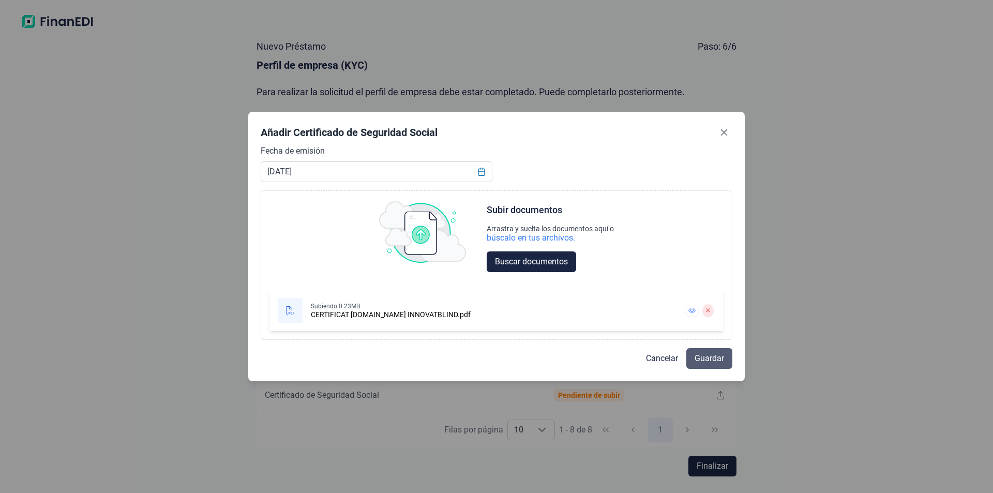
click at [704, 358] on span "Guardar" at bounding box center [709, 358] width 29 height 12
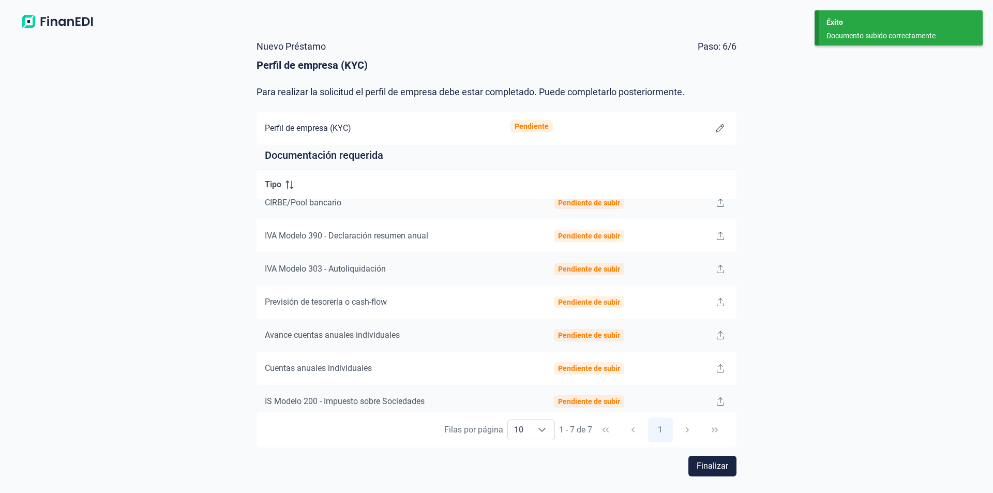
scroll to position [20, 0]
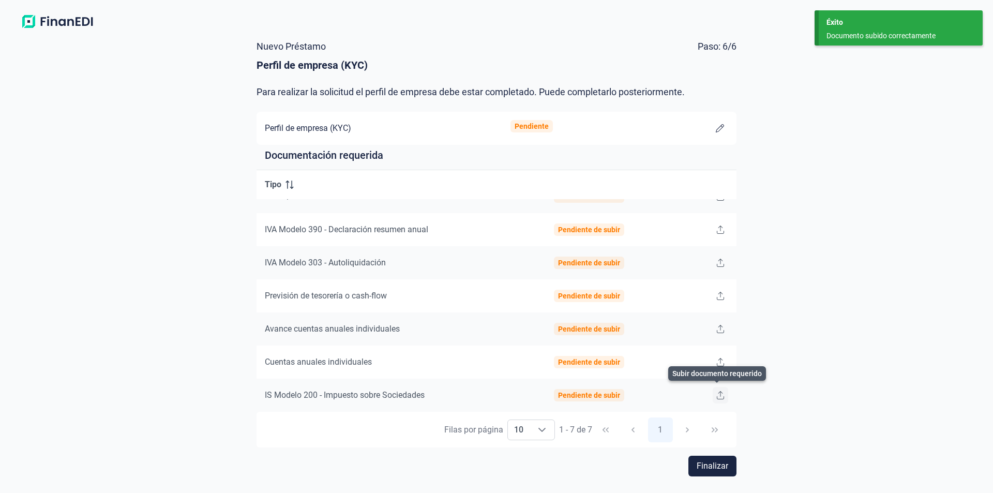
click at [717, 394] on icon at bounding box center [720, 395] width 7 height 8
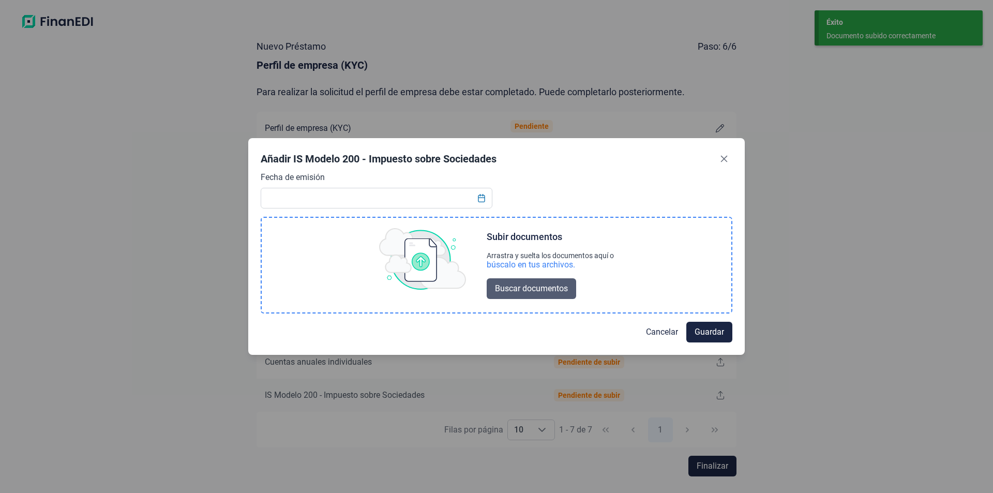
click at [535, 293] on span "Buscar documentos" at bounding box center [531, 288] width 73 height 12
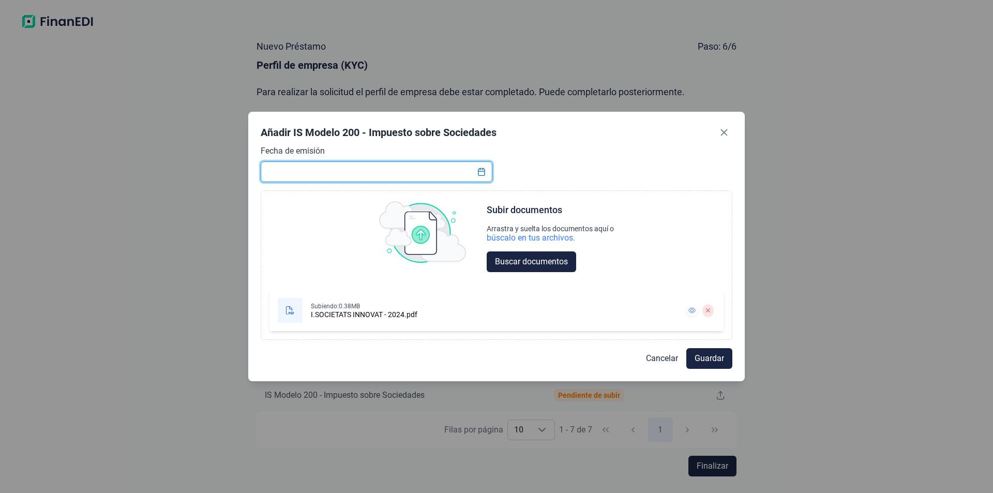
click at [320, 170] on input "text" at bounding box center [377, 171] width 232 height 21
type input "[DATE]"
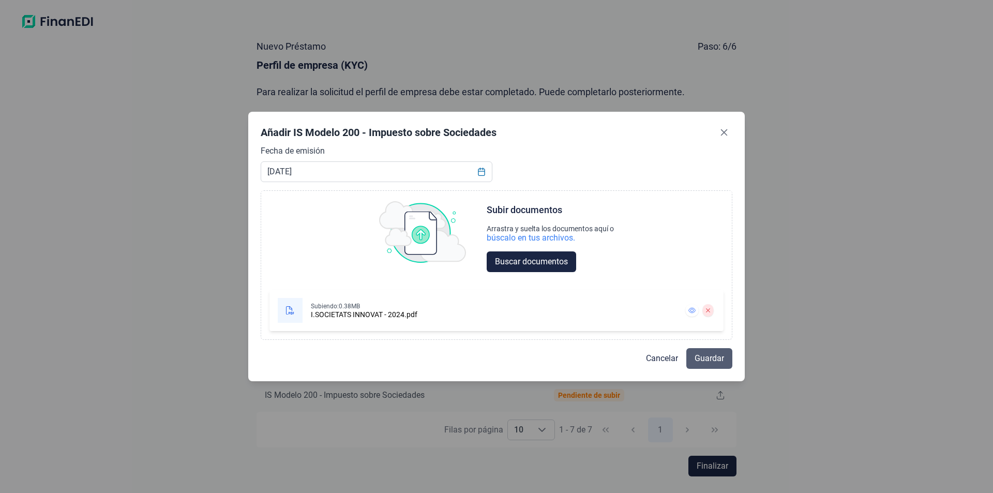
click at [719, 353] on span "Guardar" at bounding box center [709, 358] width 29 height 12
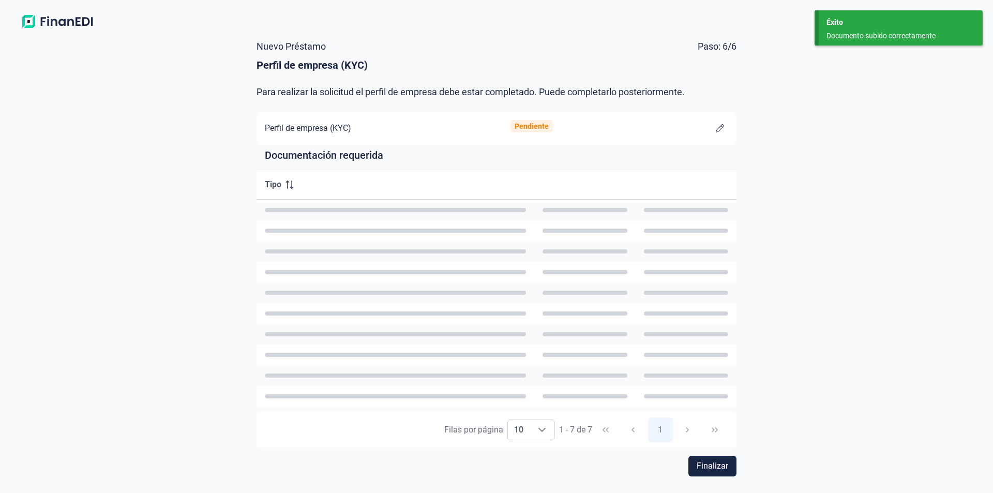
scroll to position [0, 0]
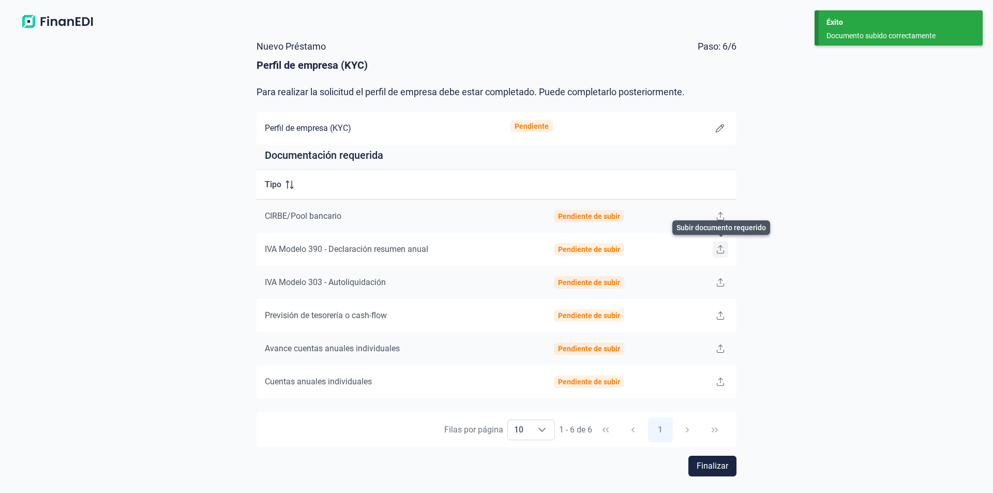
click at [721, 247] on icon at bounding box center [720, 249] width 7 height 8
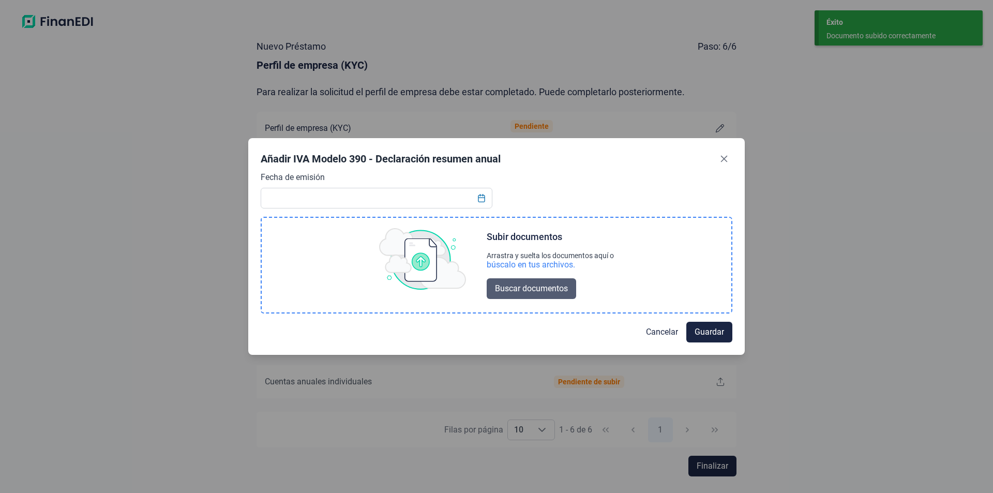
click at [518, 290] on span "Buscar documentos" at bounding box center [531, 288] width 73 height 12
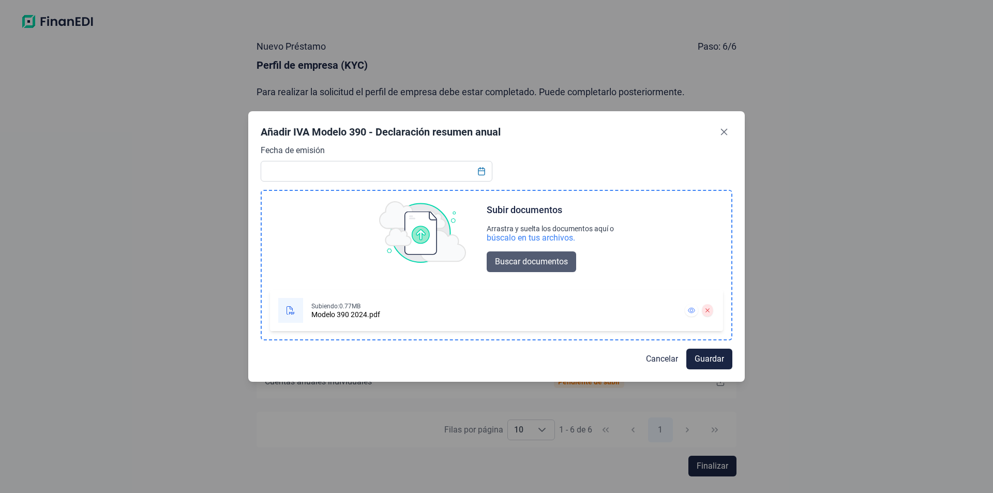
click at [524, 261] on span "Buscar documentos" at bounding box center [531, 262] width 73 height 12
click at [301, 174] on input "text" at bounding box center [377, 171] width 232 height 21
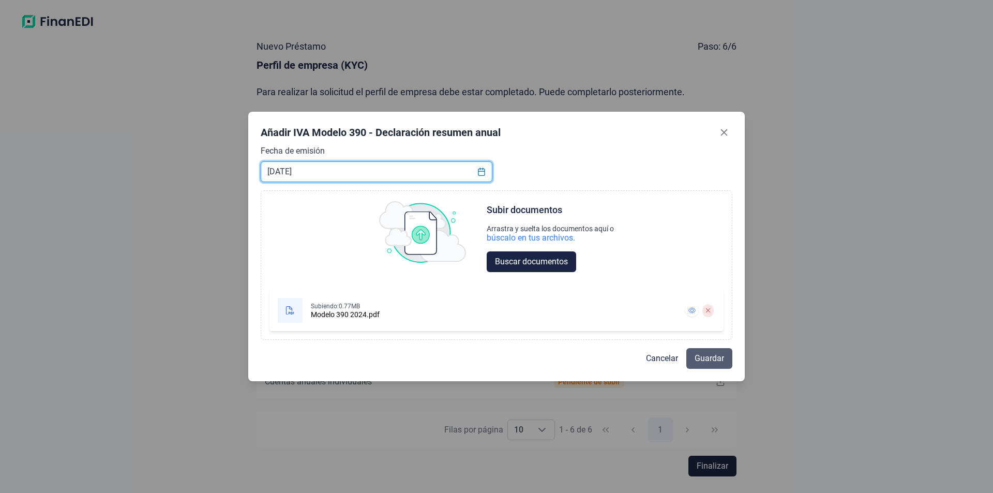
type input "[DATE]"
click at [718, 353] on span "Guardar" at bounding box center [709, 358] width 29 height 12
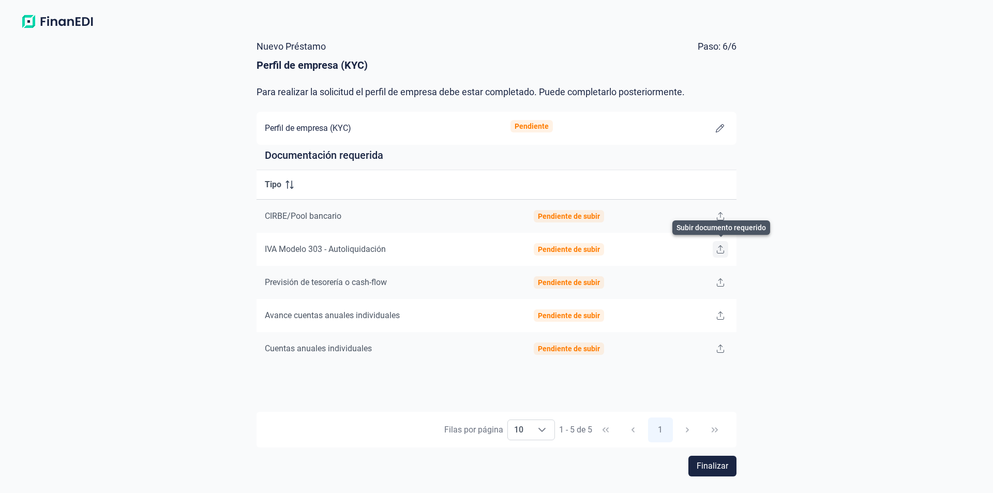
click at [719, 248] on icon at bounding box center [720, 249] width 7 height 8
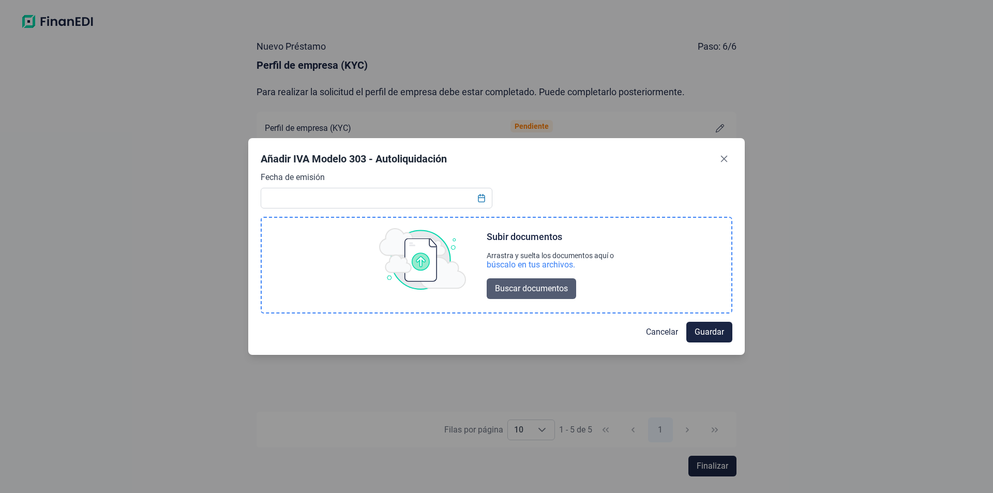
click at [501, 288] on span "Buscar documentos" at bounding box center [531, 288] width 73 height 12
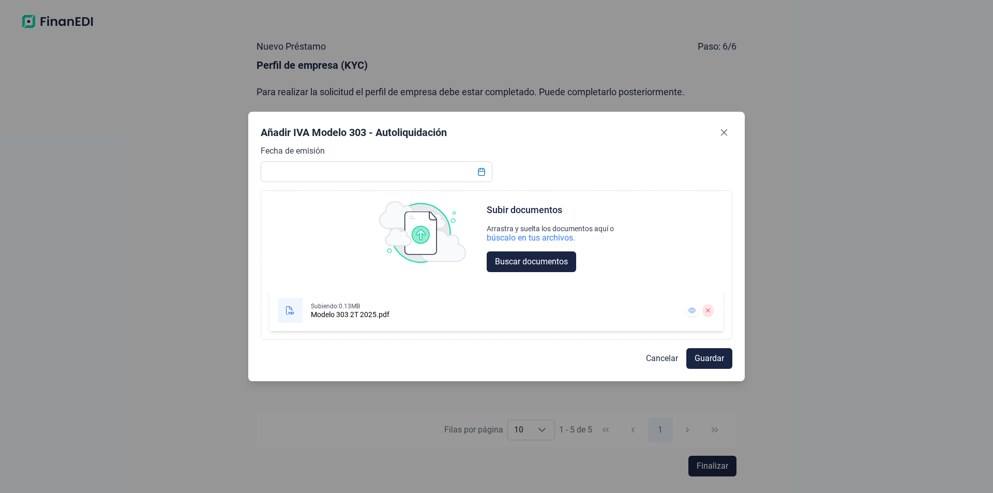
click at [346, 184] on div "Fecha de emisión Choose Subir documentos Arrastra y suelta los documentos aquí …" at bounding box center [497, 243] width 472 height 196
click at [346, 178] on input "text" at bounding box center [377, 171] width 232 height 21
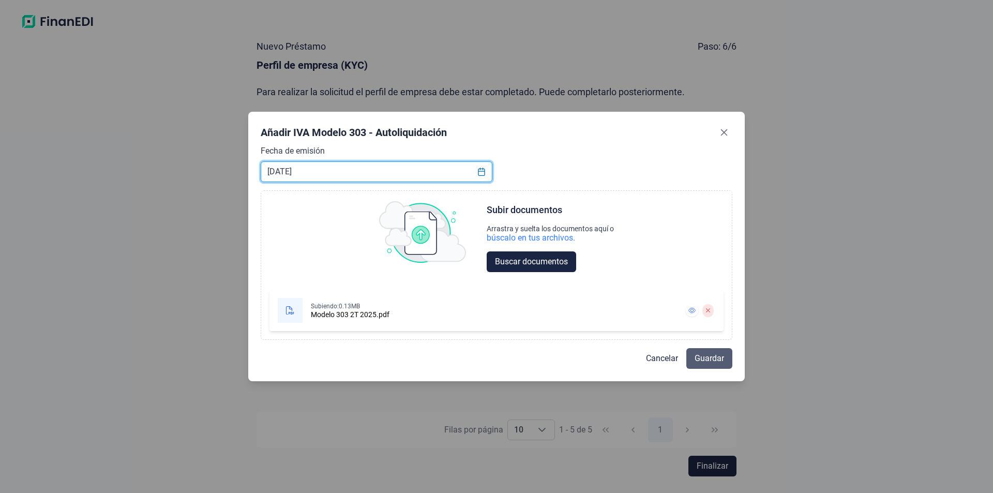
type input "[DATE]"
click at [718, 360] on span "Guardar" at bounding box center [709, 358] width 29 height 12
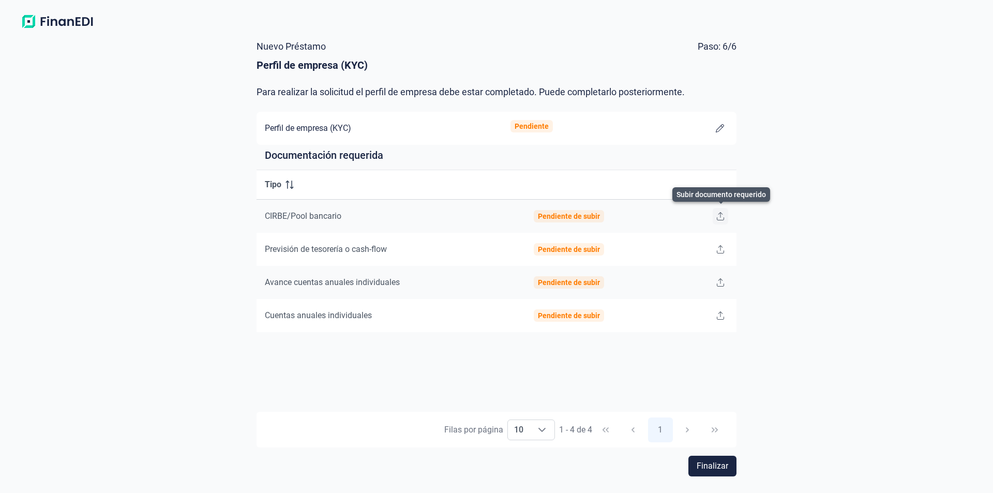
click at [719, 214] on icon at bounding box center [720, 216] width 7 height 8
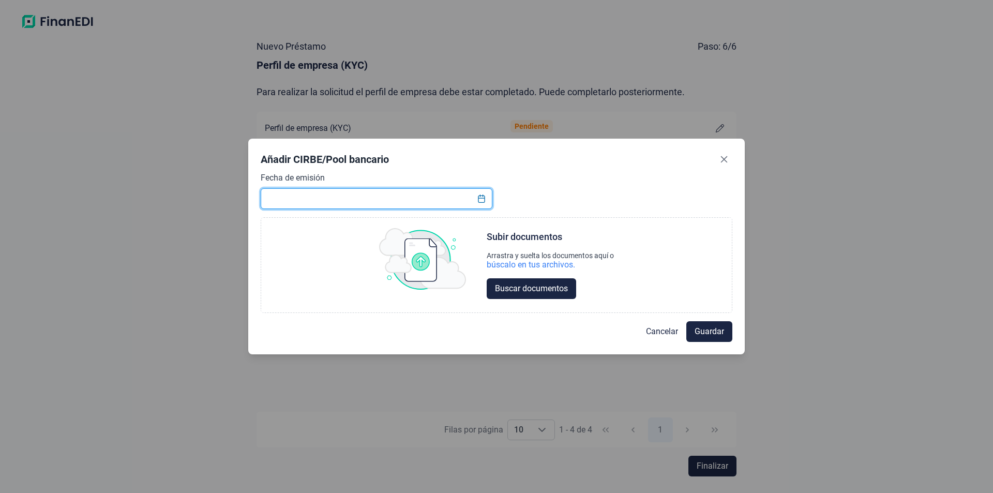
click at [360, 196] on input "text" at bounding box center [377, 198] width 232 height 21
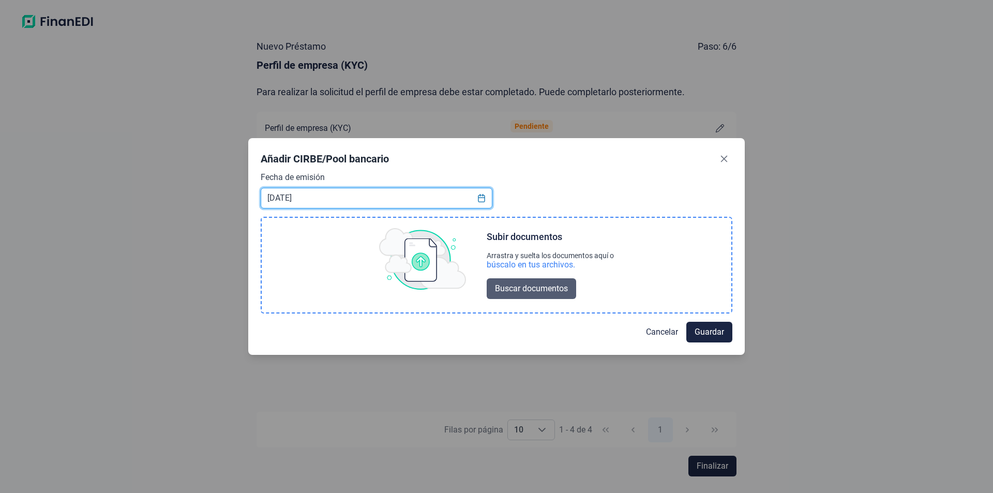
type input "[DATE]"
click at [544, 289] on span "Buscar documentos" at bounding box center [531, 288] width 73 height 12
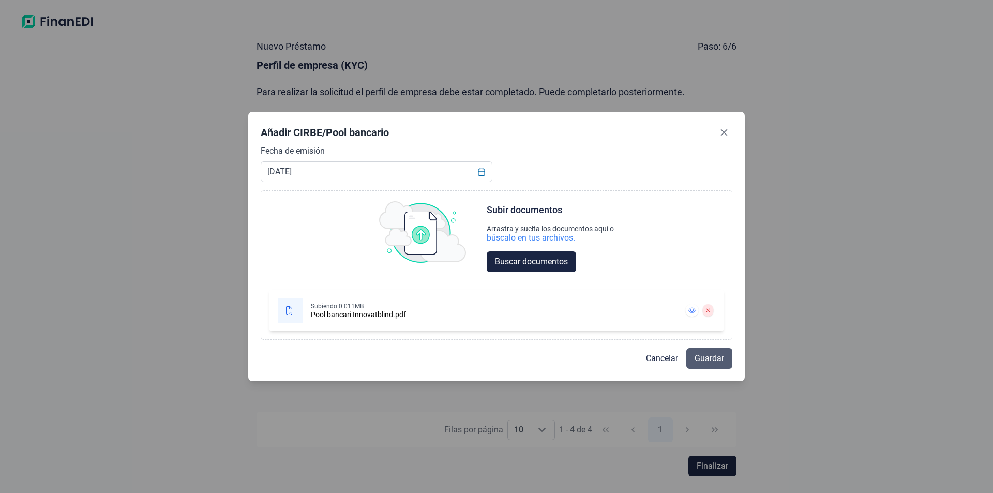
click at [706, 354] on span "Guardar" at bounding box center [709, 358] width 29 height 12
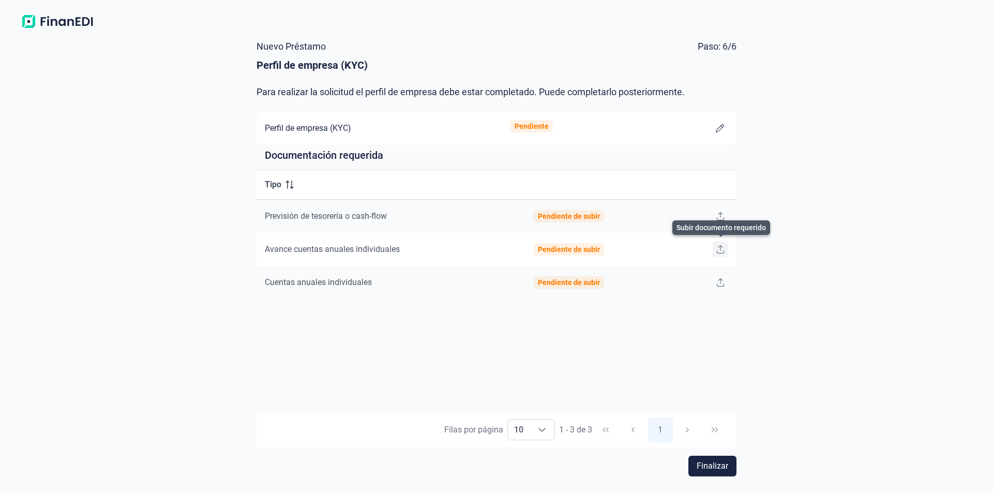
click at [716, 247] on button at bounding box center [721, 249] width 16 height 17
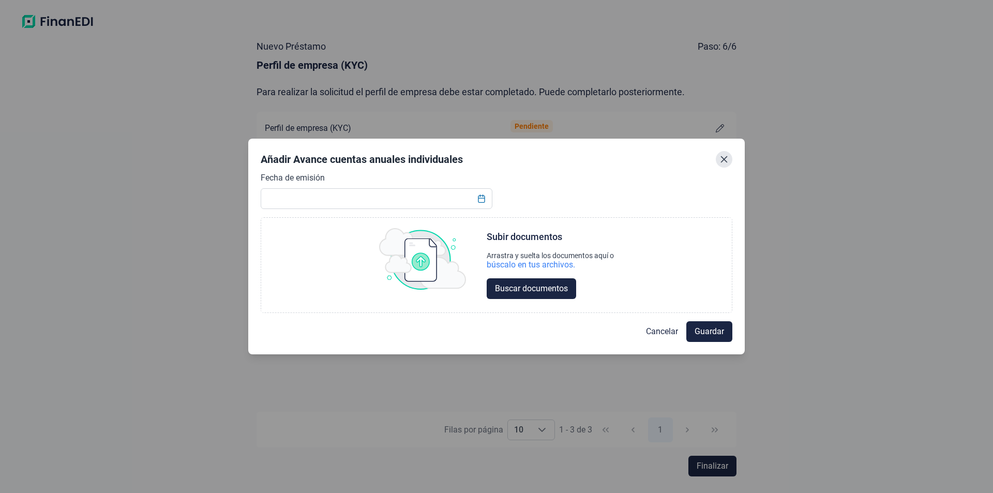
click at [723, 154] on button "Close" at bounding box center [724, 159] width 17 height 17
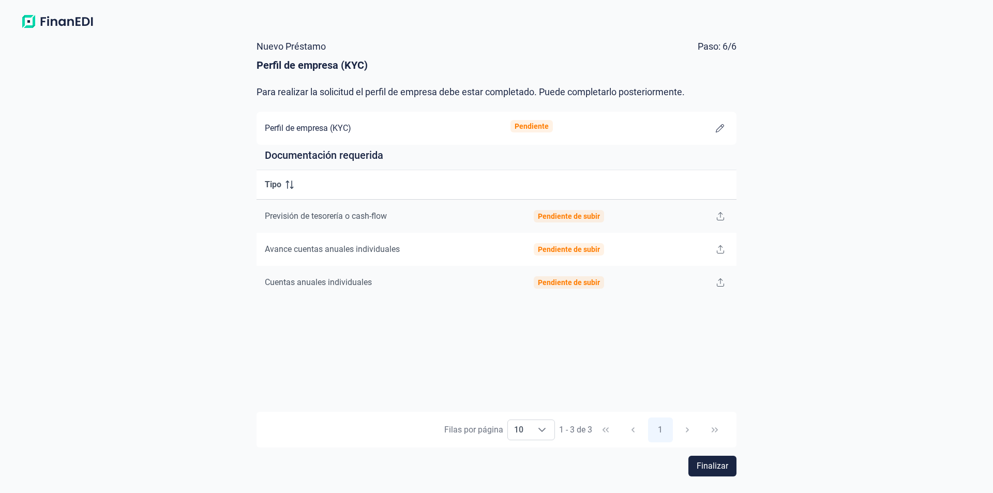
drag, startPoint x: 842, startPoint y: 154, endPoint x: 817, endPoint y: 156, distance: 24.9
click at [843, 154] on div "Nuevo Préstamo Paso: 6/6 Perfil de empresa (KYC) Para realizar la solicitud el …" at bounding box center [496, 263] width 993 height 460
click at [710, 467] on span "Finalizar" at bounding box center [713, 466] width 32 height 12
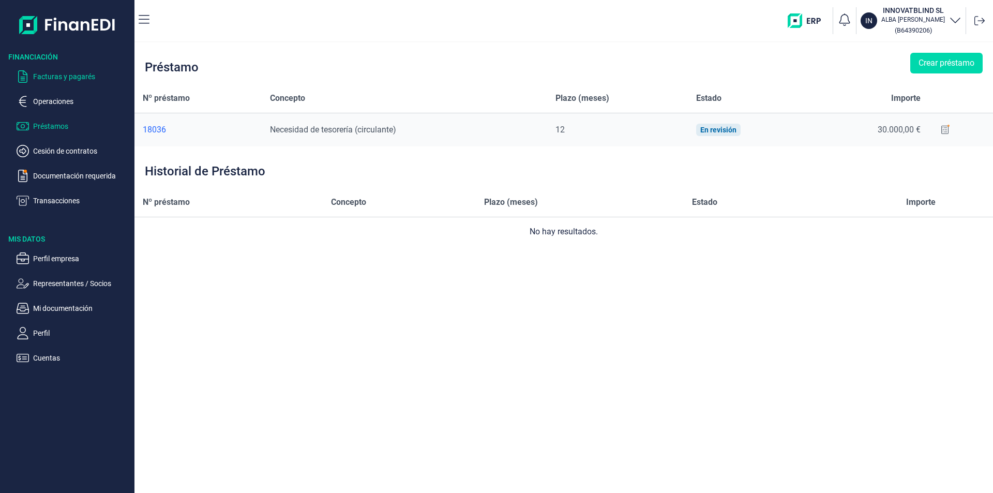
click at [59, 75] on p "Facturas y pagarés" at bounding box center [81, 76] width 97 height 12
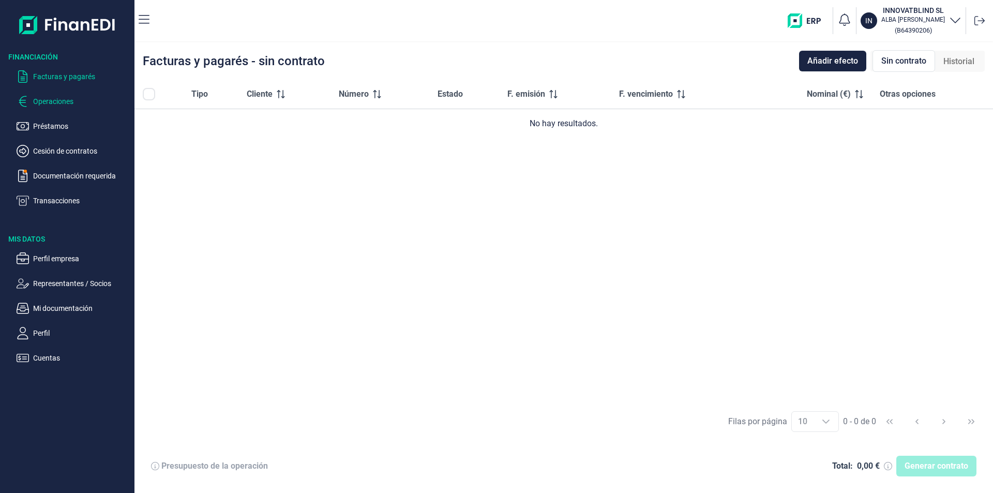
click at [55, 101] on p "Operaciones" at bounding box center [81, 101] width 97 height 12
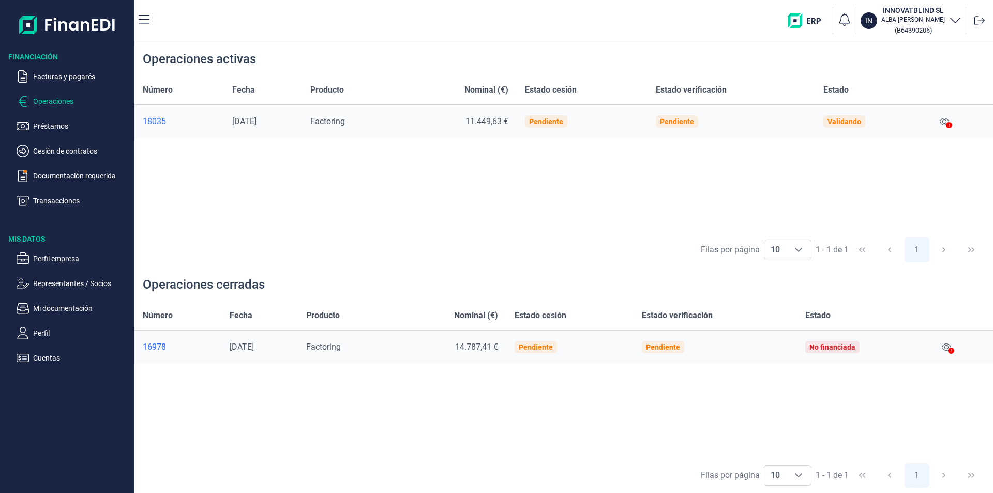
click at [520, 201] on div "Número Fecha Producto Nominal (€) Estado cesión Estado verificación Estado 1803…" at bounding box center [564, 154] width 859 height 157
click at [976, 19] on icon at bounding box center [980, 21] width 10 height 10
click at [44, 125] on p "Préstamos" at bounding box center [81, 126] width 97 height 12
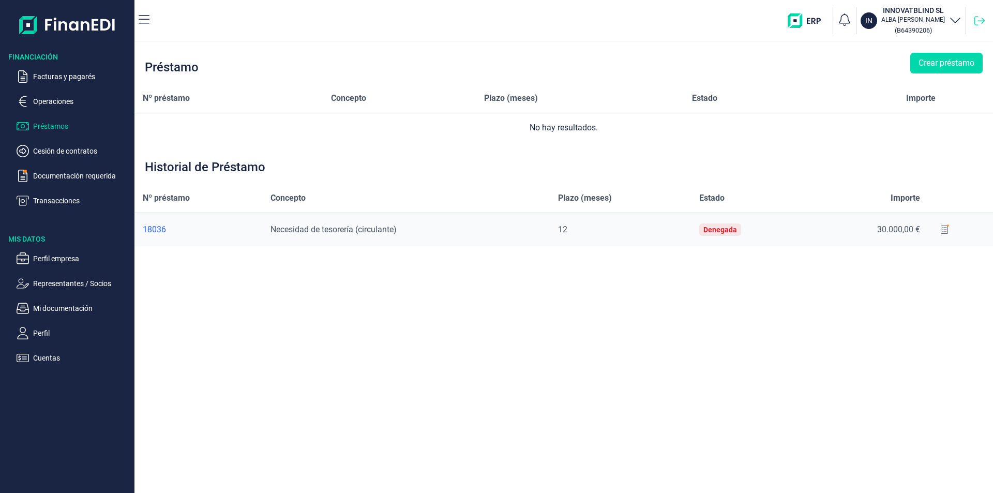
click at [976, 20] on icon at bounding box center [980, 21] width 10 height 10
